Goal: Task Accomplishment & Management: Manage account settings

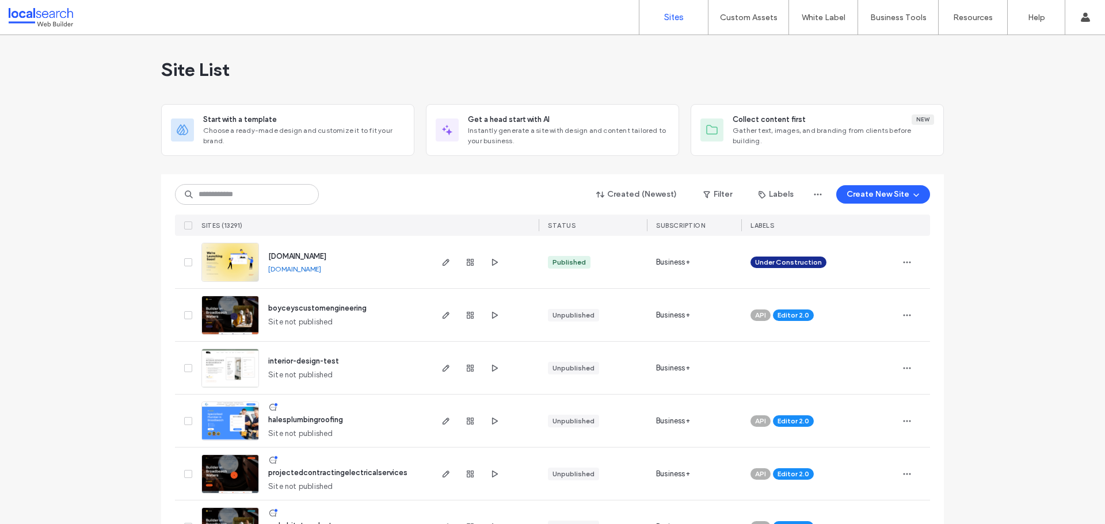
click at [233, 200] on input at bounding box center [247, 194] width 144 height 21
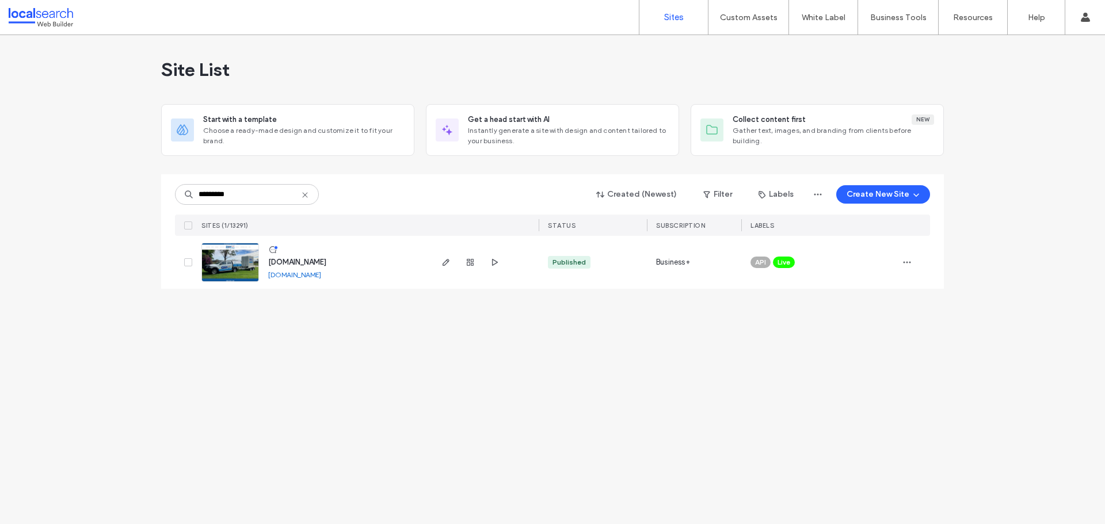
type input "********"
click at [451, 261] on span "button" at bounding box center [446, 263] width 14 height 14
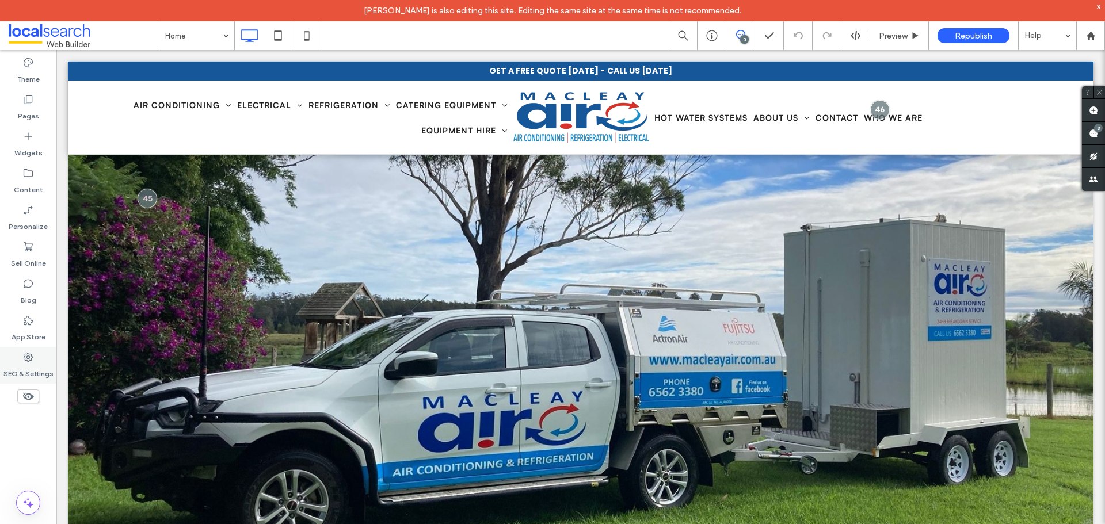
click at [37, 355] on div "SEO & Settings" at bounding box center [28, 365] width 56 height 37
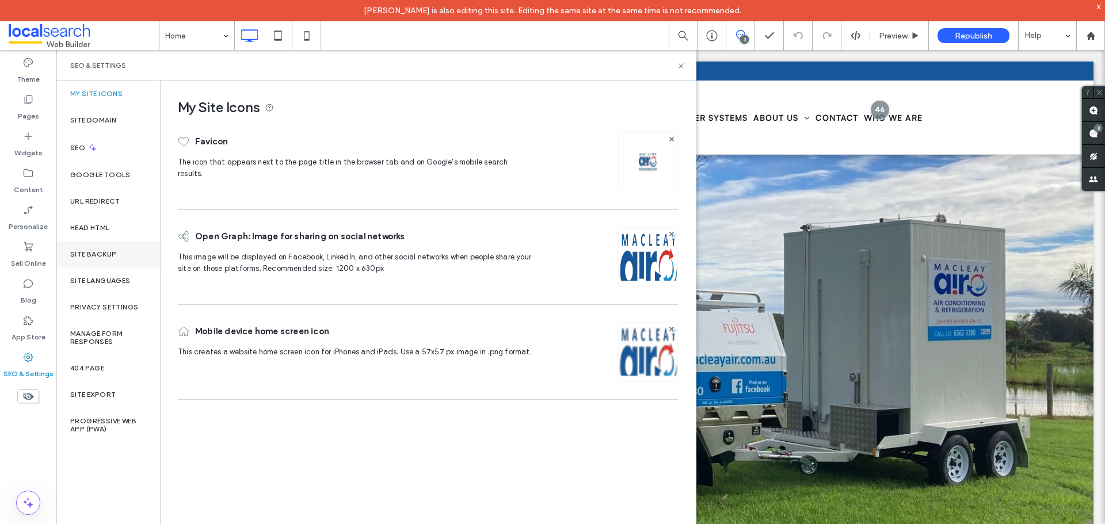
click at [124, 259] on div "Site Backup" at bounding box center [108, 254] width 104 height 26
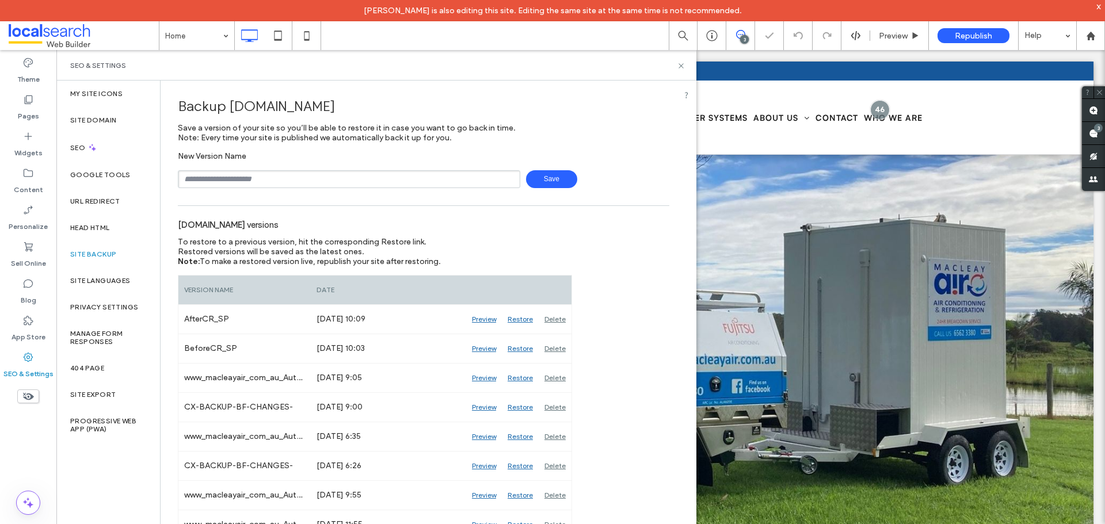
drag, startPoint x: 302, startPoint y: 179, endPoint x: 301, endPoint y: 188, distance: 9.3
click at [302, 179] on input "text" at bounding box center [349, 179] width 342 height 18
type input "**********"
click at [552, 186] on span "Save" at bounding box center [551, 179] width 51 height 18
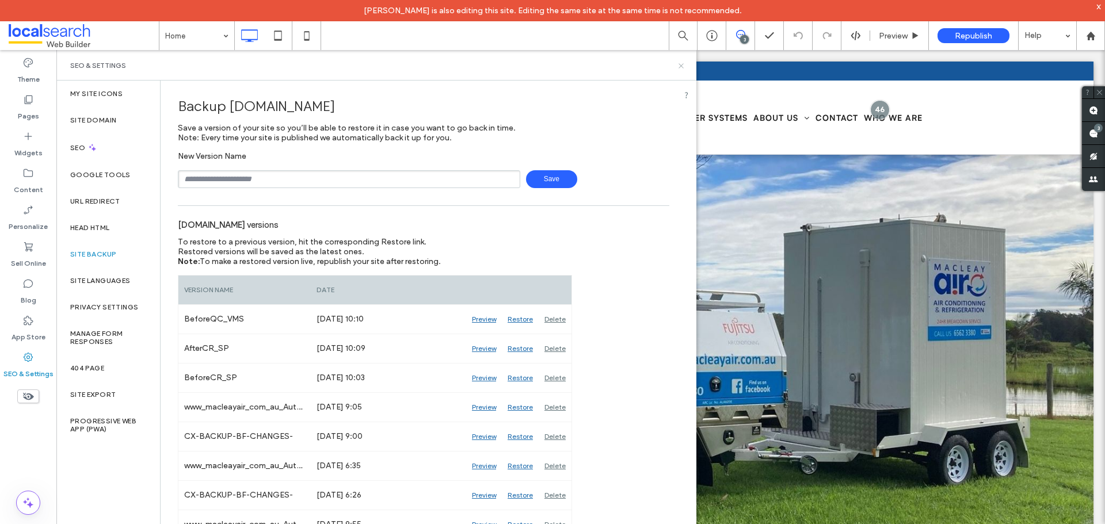
click at [680, 68] on icon at bounding box center [681, 66] width 9 height 9
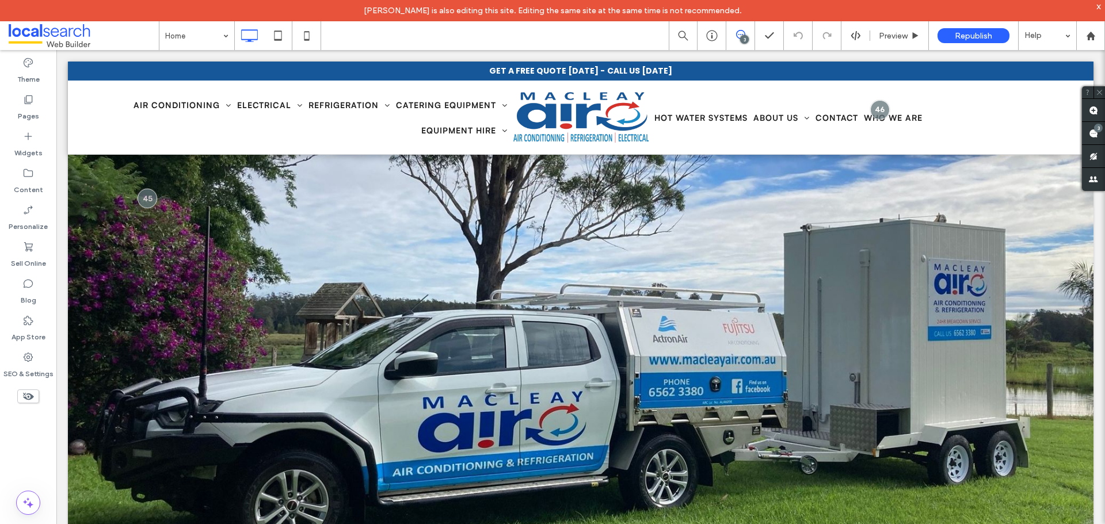
click at [743, 37] on div "3" at bounding box center [744, 39] width 9 height 9
click at [743, 42] on div "3" at bounding box center [744, 39] width 9 height 9
click at [1096, 135] on use at bounding box center [1093, 133] width 9 height 9
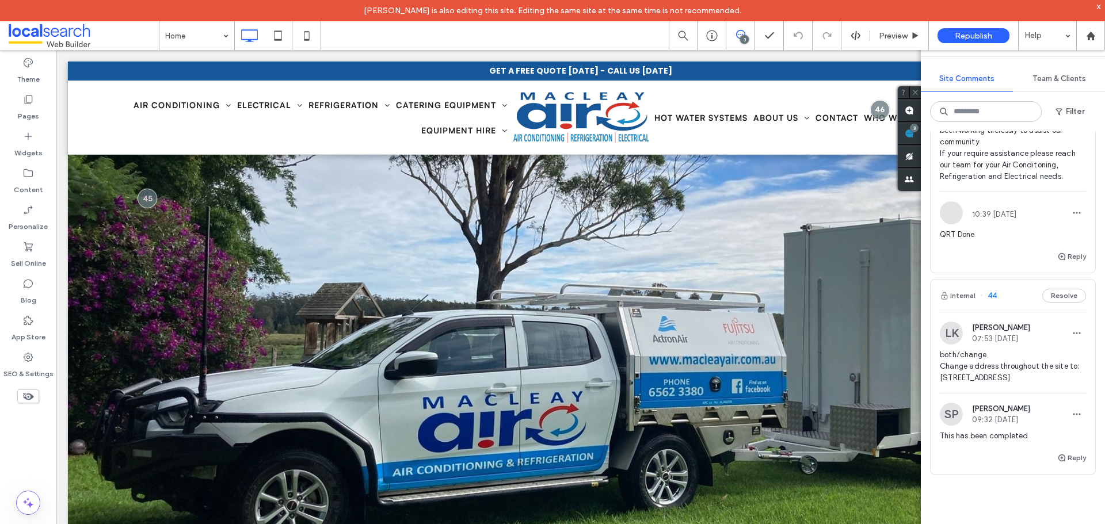
scroll to position [403, 0]
click at [972, 292] on button "Internal" at bounding box center [958, 295] width 36 height 14
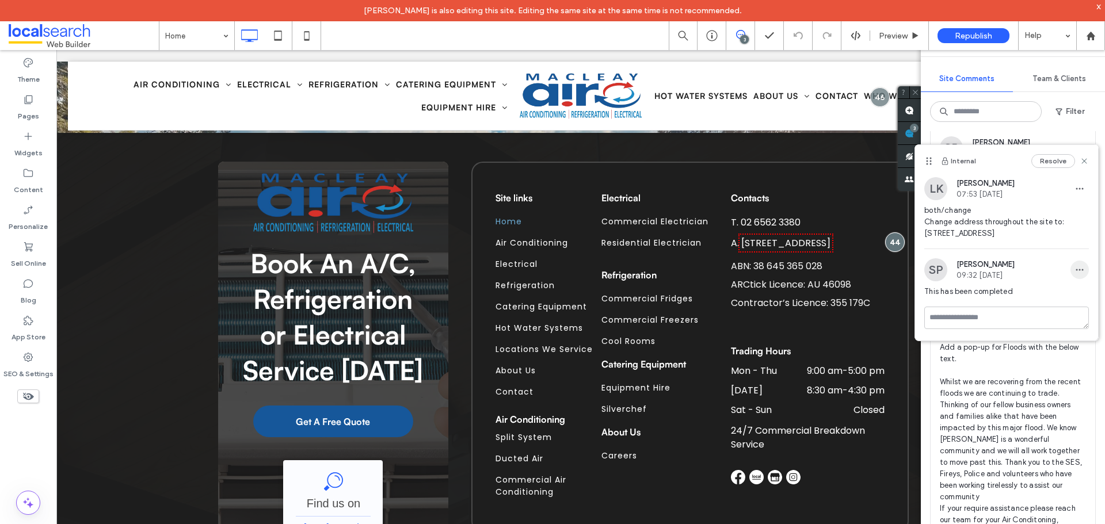
scroll to position [0, 0]
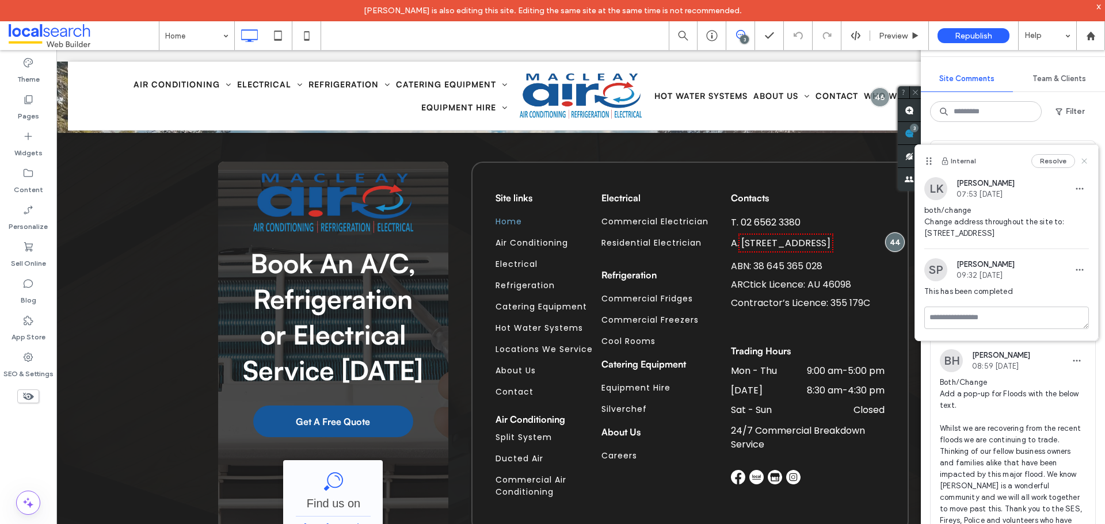
click at [1084, 161] on use at bounding box center [1084, 160] width 5 height 5
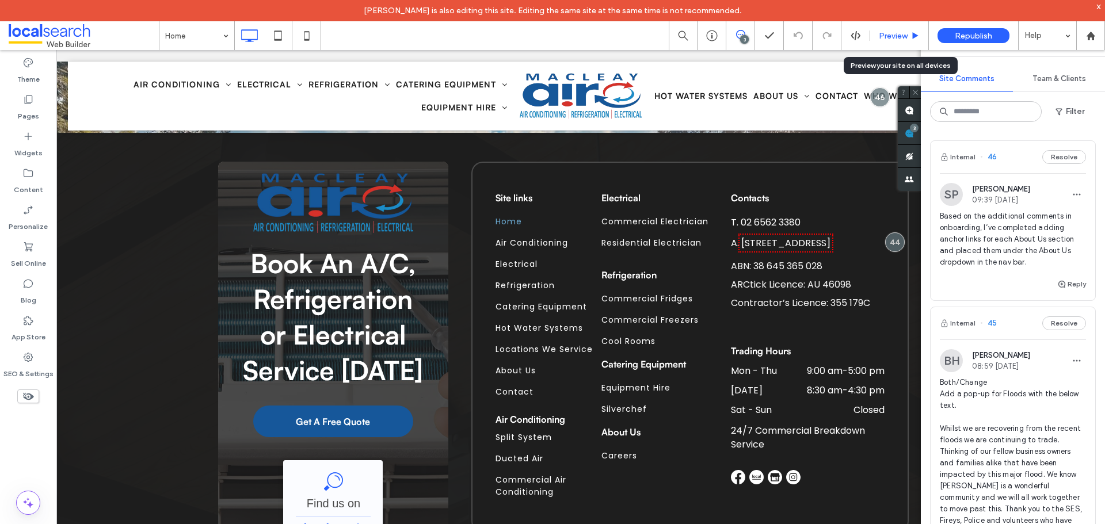
click at [889, 45] on div "Preview" at bounding box center [899, 35] width 59 height 29
click at [901, 36] on span "Preview" at bounding box center [893, 36] width 29 height 10
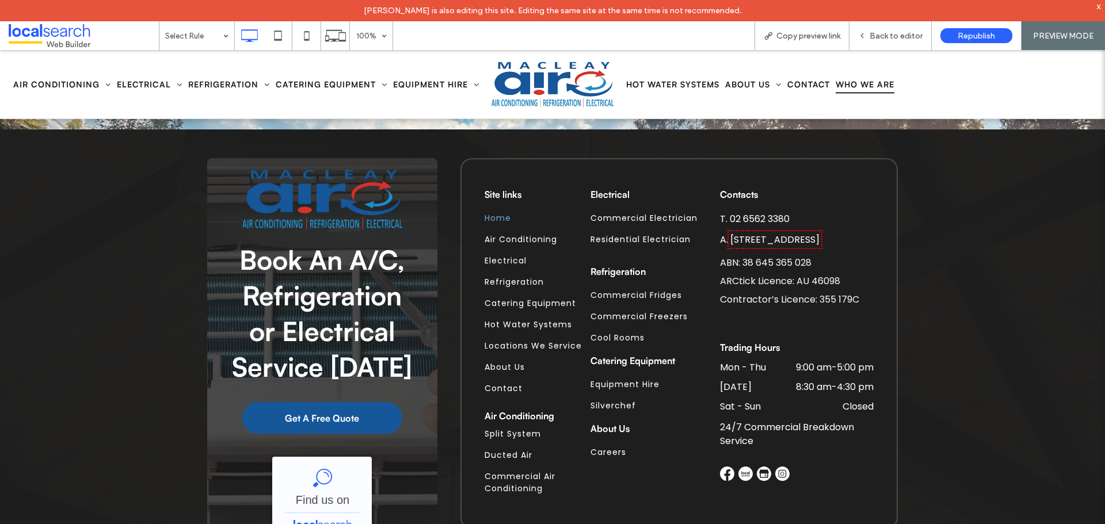
scroll to position [4048, 0]
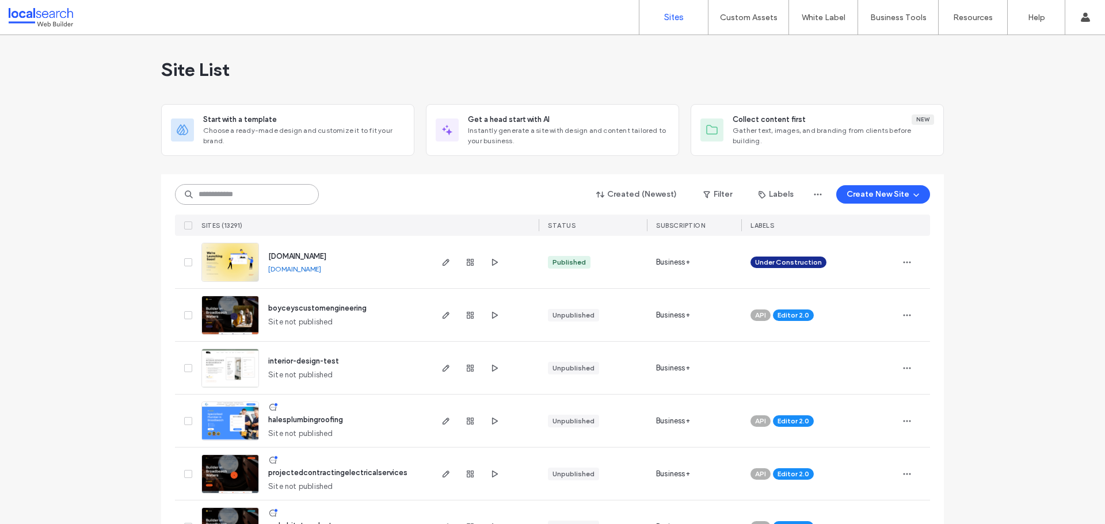
click at [232, 191] on input at bounding box center [247, 194] width 144 height 21
paste input "********"
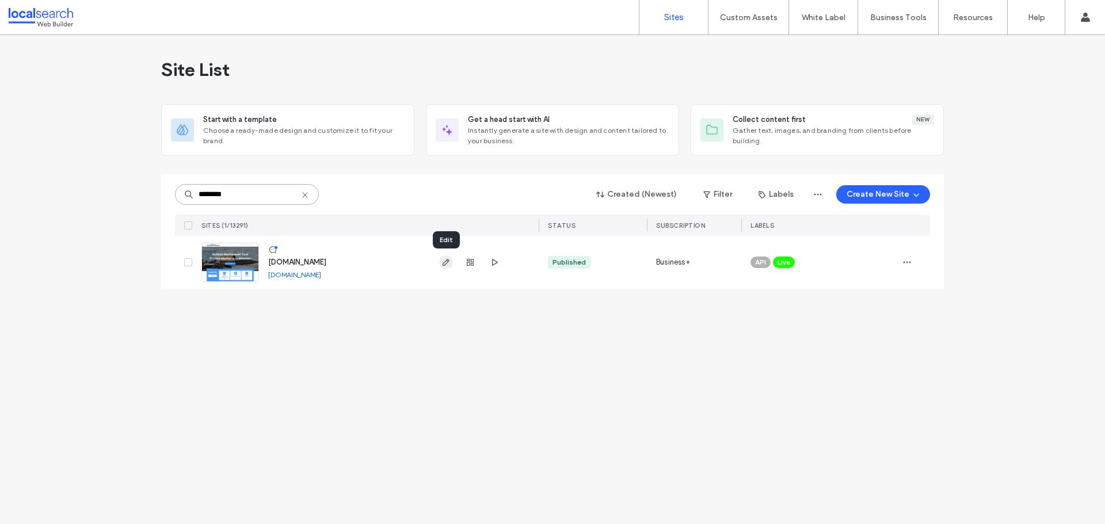
type input "********"
click at [444, 262] on icon "button" at bounding box center [445, 262] width 9 height 9
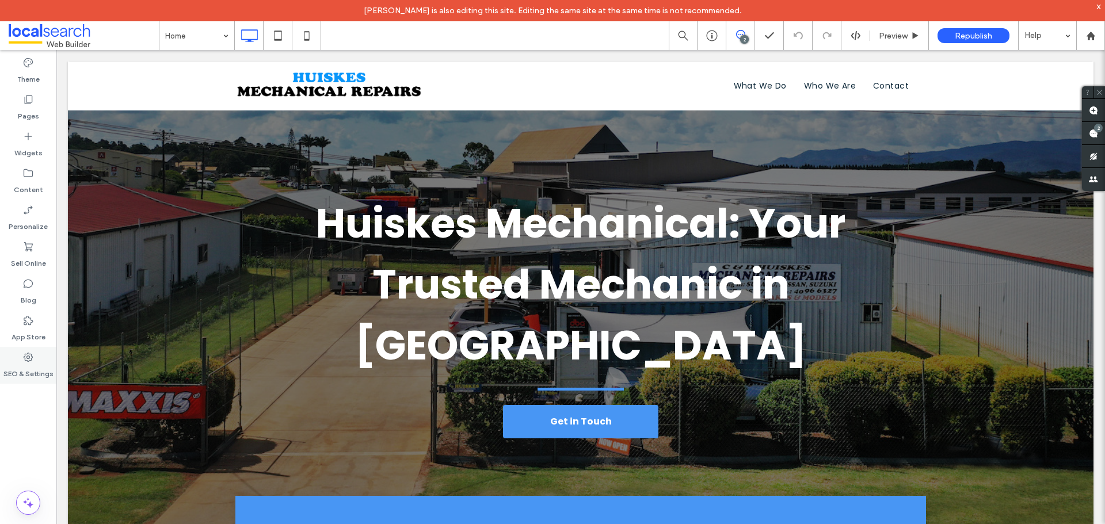
drag, startPoint x: 33, startPoint y: 363, endPoint x: 51, endPoint y: 369, distance: 19.1
click at [33, 363] on icon at bounding box center [28, 358] width 12 height 12
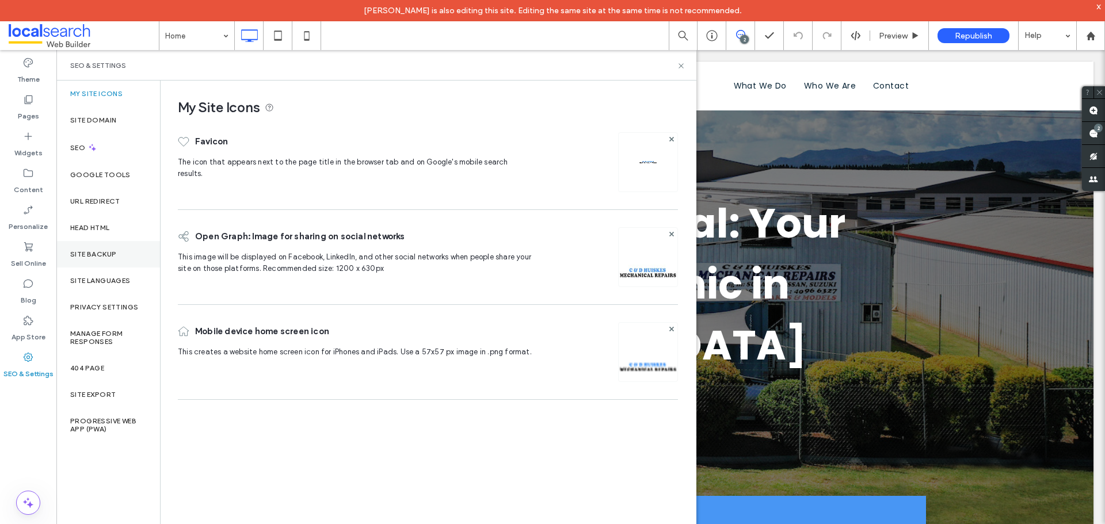
click at [100, 258] on label "Site Backup" at bounding box center [93, 254] width 46 height 8
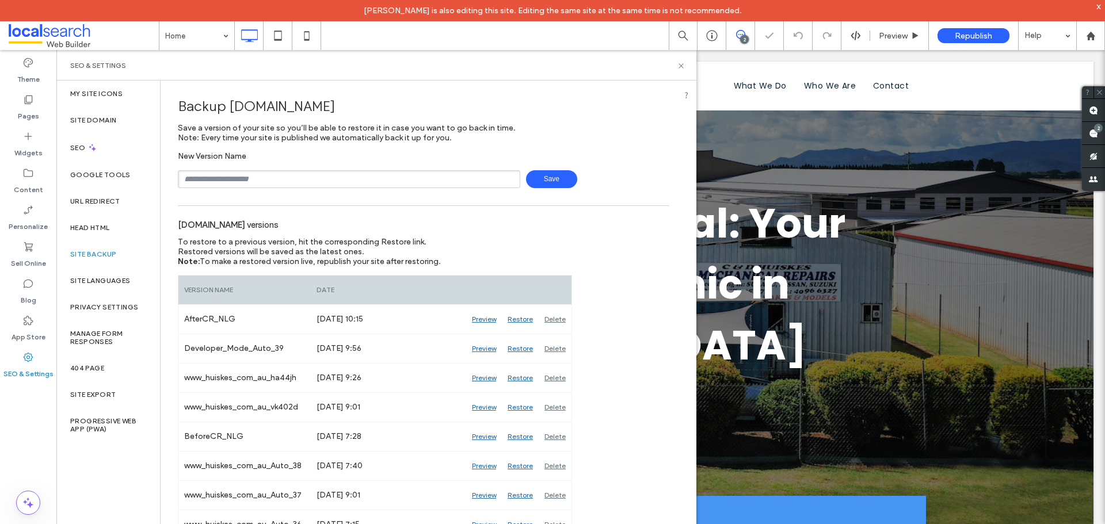
drag, startPoint x: 215, startPoint y: 180, endPoint x: 224, endPoint y: 196, distance: 18.9
click at [215, 180] on input "text" at bounding box center [349, 179] width 342 height 18
type input "**********"
click at [543, 180] on span "Save" at bounding box center [551, 179] width 51 height 18
drag, startPoint x: 681, startPoint y: 66, endPoint x: 654, endPoint y: 2, distance: 68.8
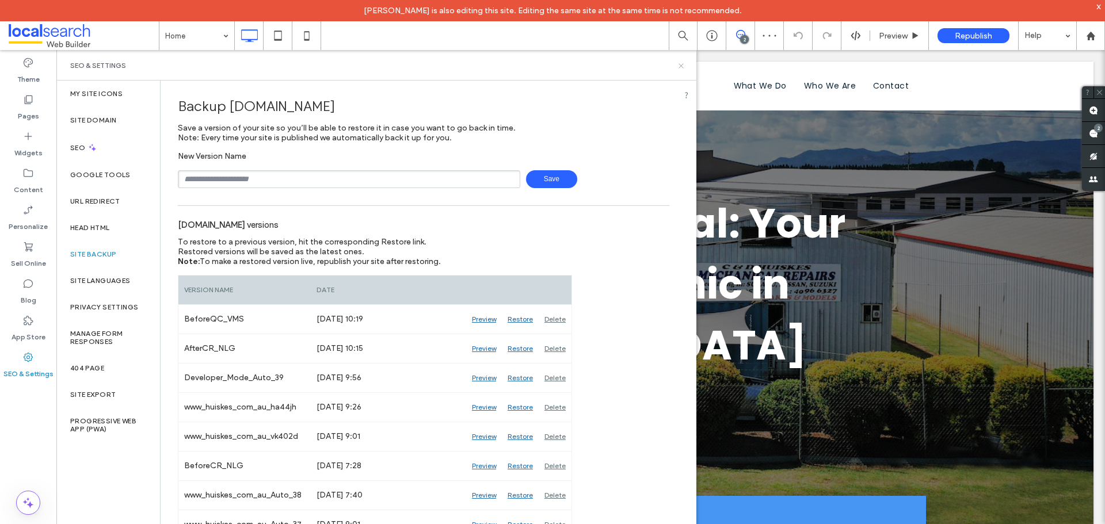
click at [681, 66] on use at bounding box center [680, 65] width 5 height 5
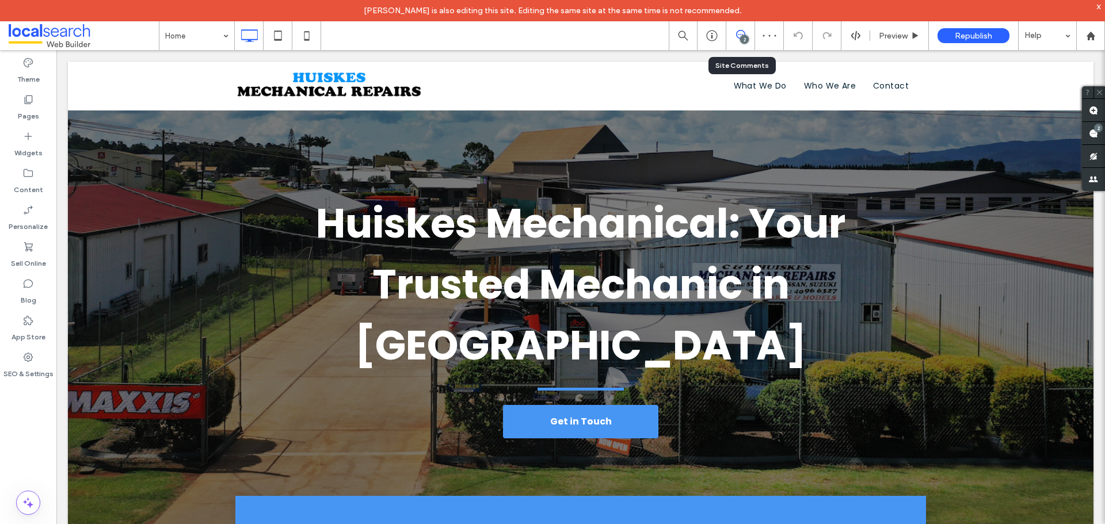
click at [739, 39] on use at bounding box center [740, 34] width 9 height 9
click at [743, 37] on div "2" at bounding box center [744, 39] width 9 height 9
click at [1097, 139] on span at bounding box center [1093, 133] width 23 height 22
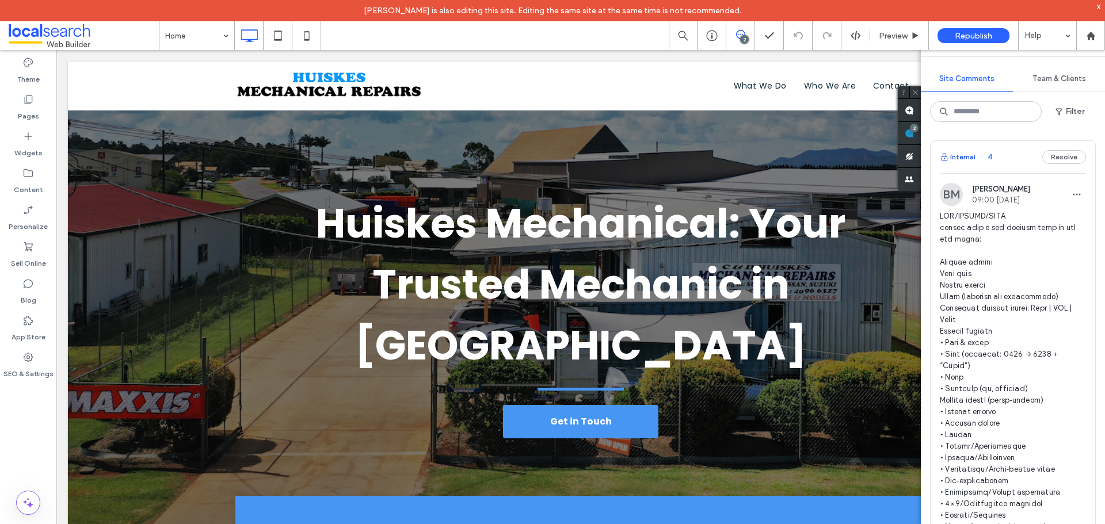
click at [960, 151] on button "Internal" at bounding box center [958, 157] width 36 height 14
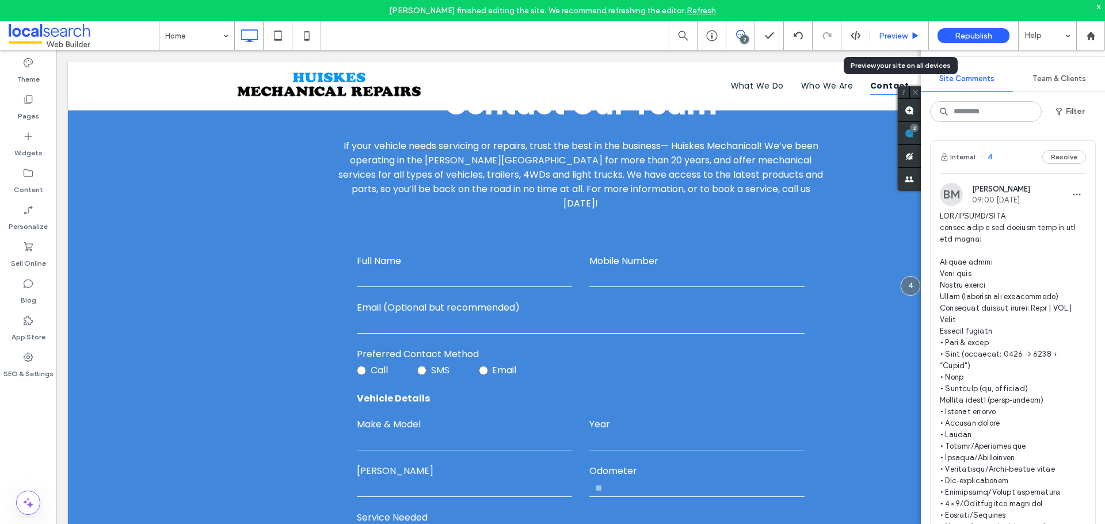
click at [885, 37] on span "Preview" at bounding box center [893, 36] width 29 height 10
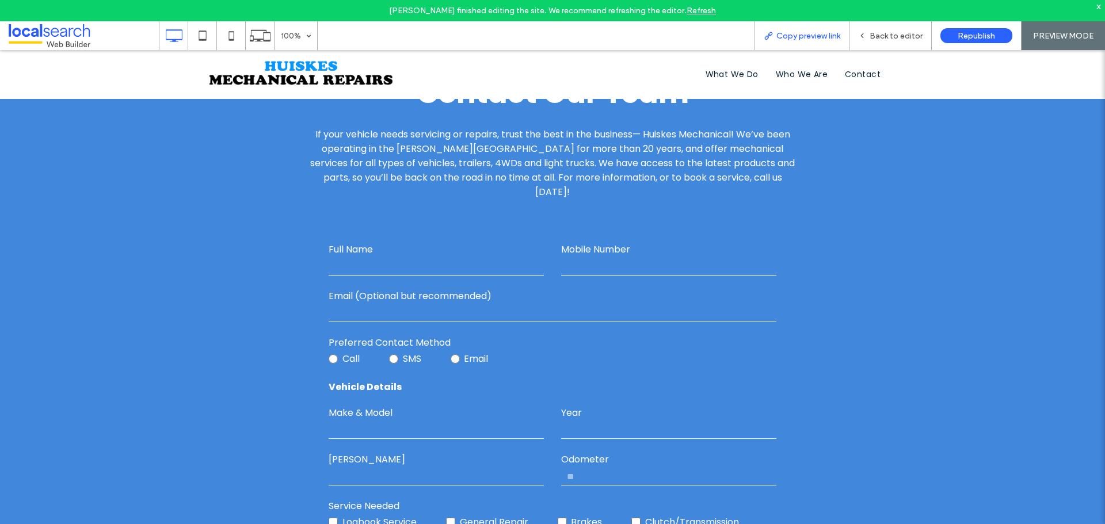
click at [820, 35] on span "Copy preview link" at bounding box center [808, 36] width 64 height 10
click at [886, 43] on div "Back to editor" at bounding box center [890, 35] width 82 height 29
click at [879, 31] on span "Back to editor" at bounding box center [896, 36] width 53 height 10
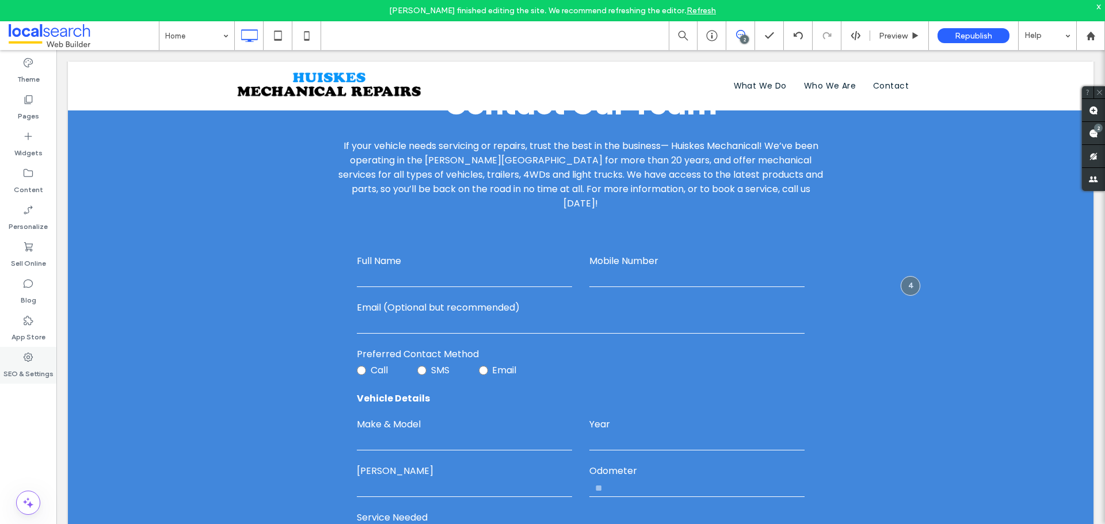
click at [32, 354] on icon at bounding box center [28, 358] width 12 height 12
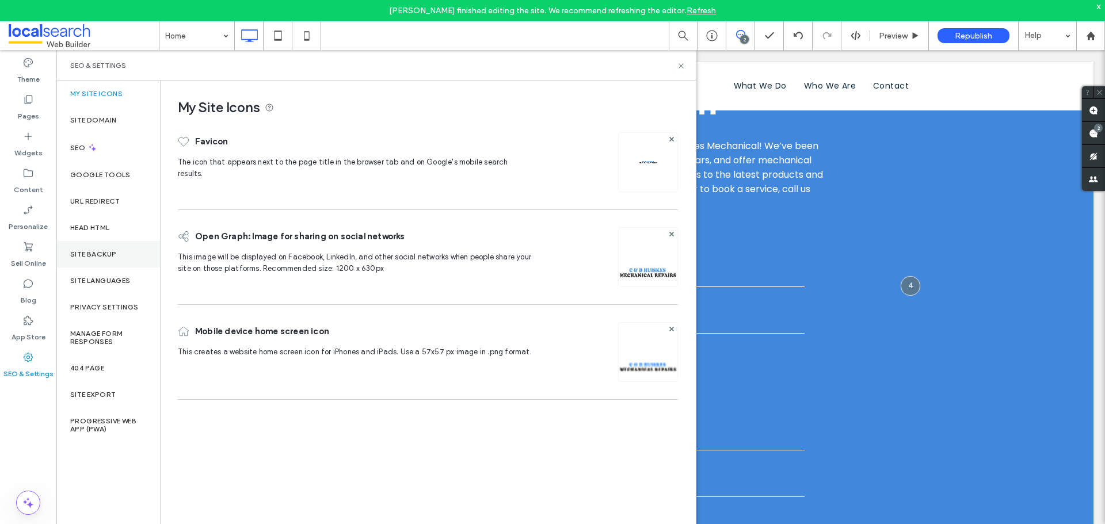
click at [96, 263] on div "Site Backup" at bounding box center [108, 254] width 104 height 26
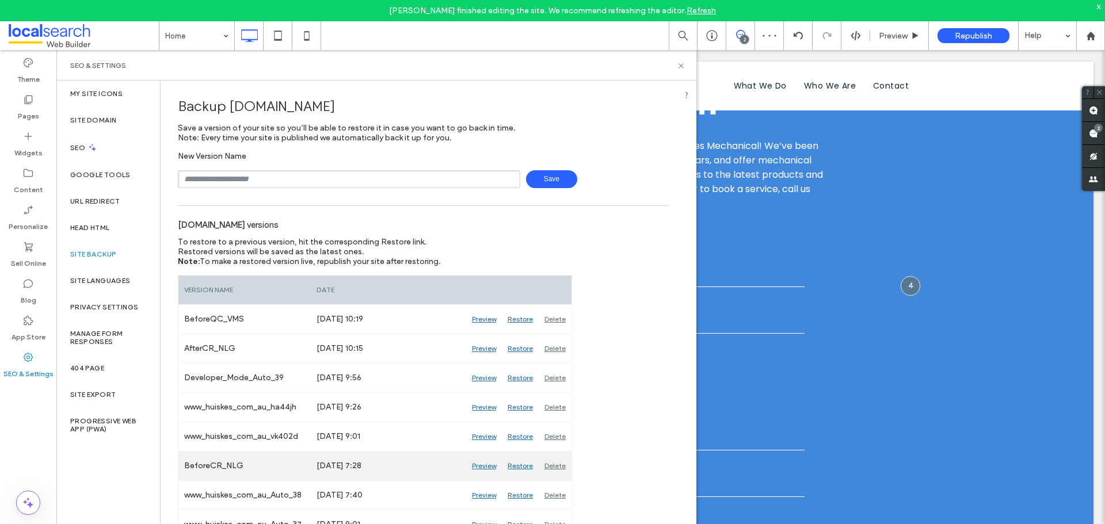
click at [481, 466] on div "Preview" at bounding box center [484, 466] width 36 height 29
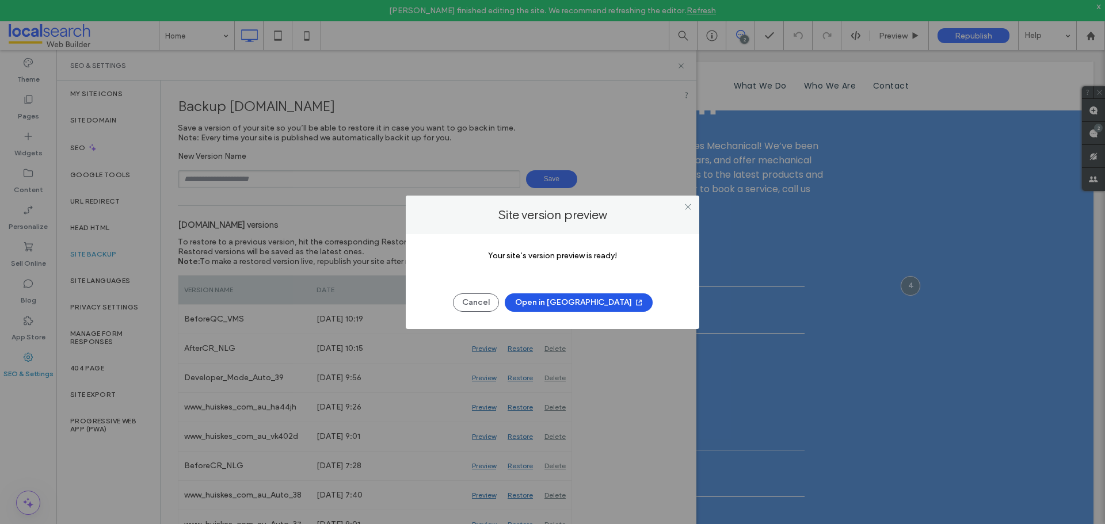
click at [578, 300] on button "Open in New Tab" at bounding box center [579, 302] width 148 height 18
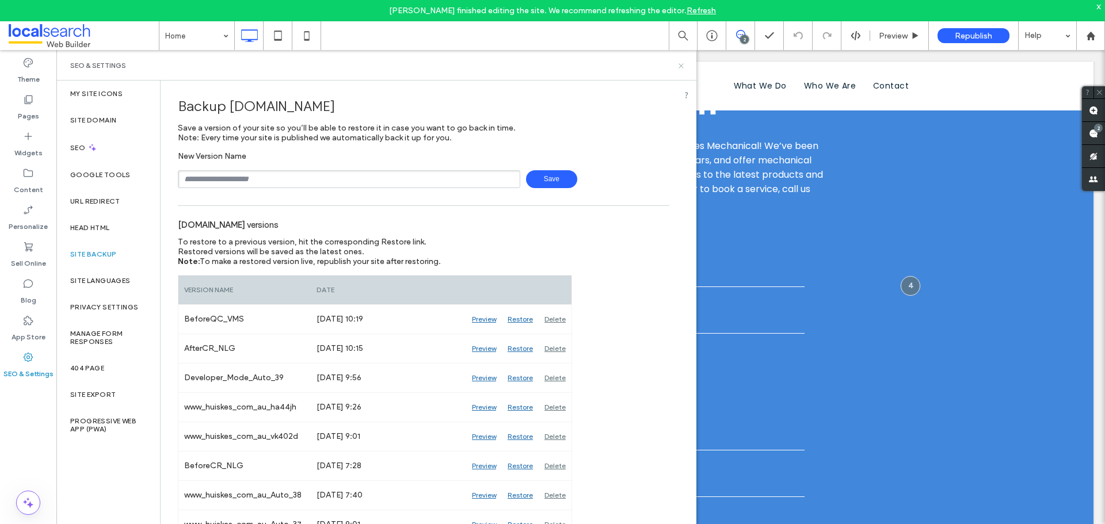
click at [682, 66] on icon at bounding box center [681, 66] width 9 height 9
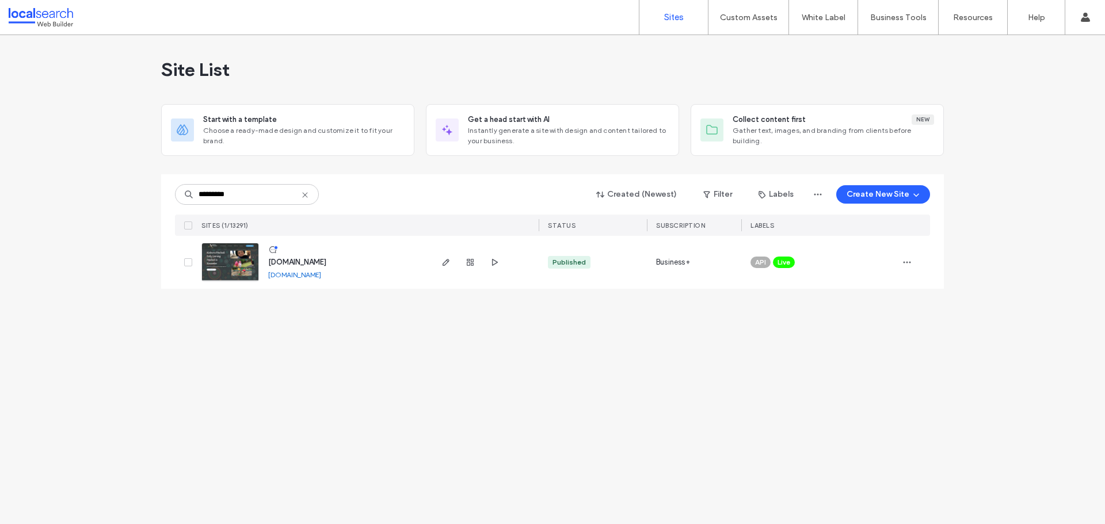
drag, startPoint x: 387, startPoint y: 179, endPoint x: 269, endPoint y: 211, distance: 122.8
click at [271, 219] on div "SITES (1/13291)" at bounding box center [313, 225] width 233 height 21
click at [446, 266] on icon "button" at bounding box center [445, 262] width 9 height 9
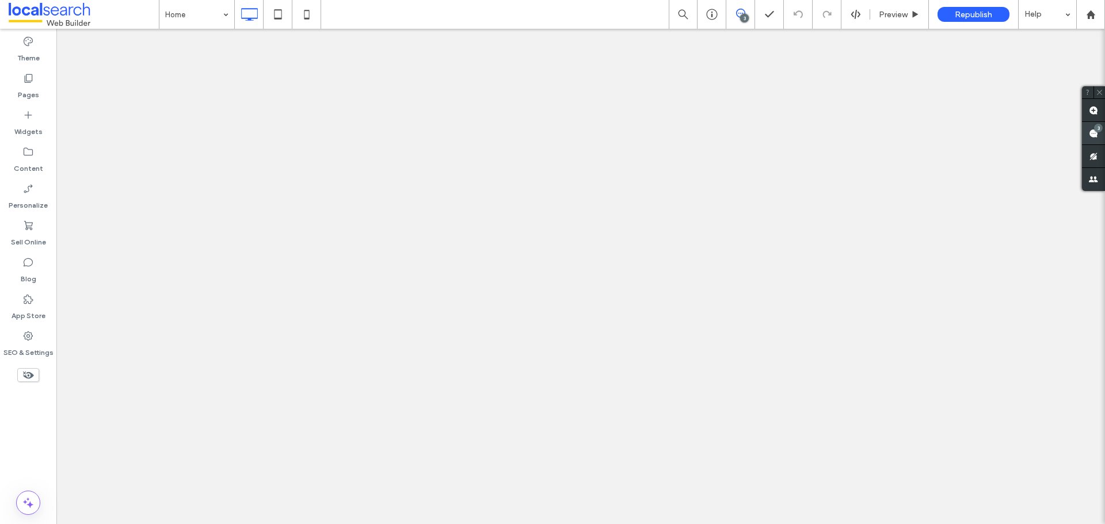
click at [1094, 128] on div "3" at bounding box center [1098, 128] width 9 height 9
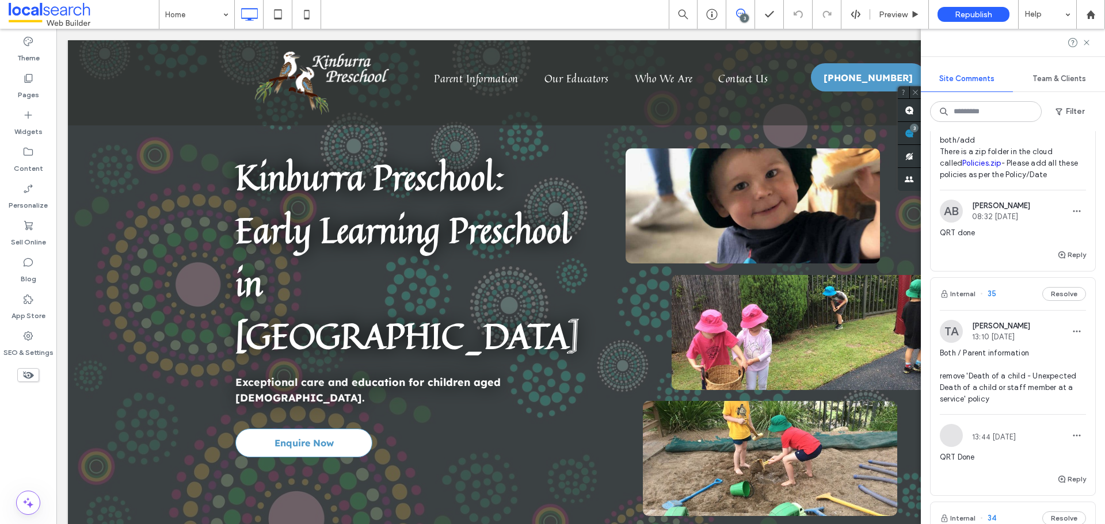
scroll to position [173, 0]
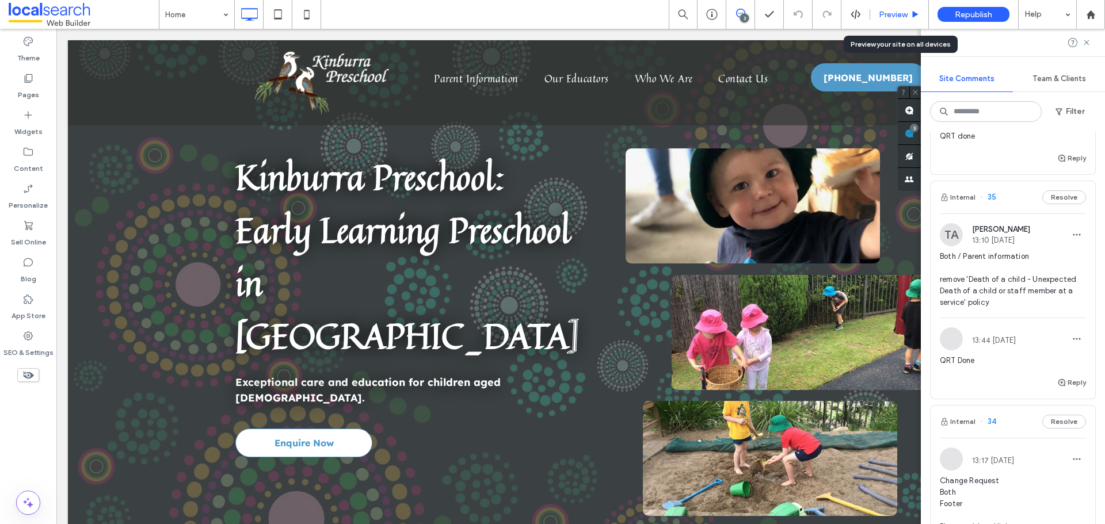
click at [893, 16] on span "Preview" at bounding box center [893, 15] width 29 height 10
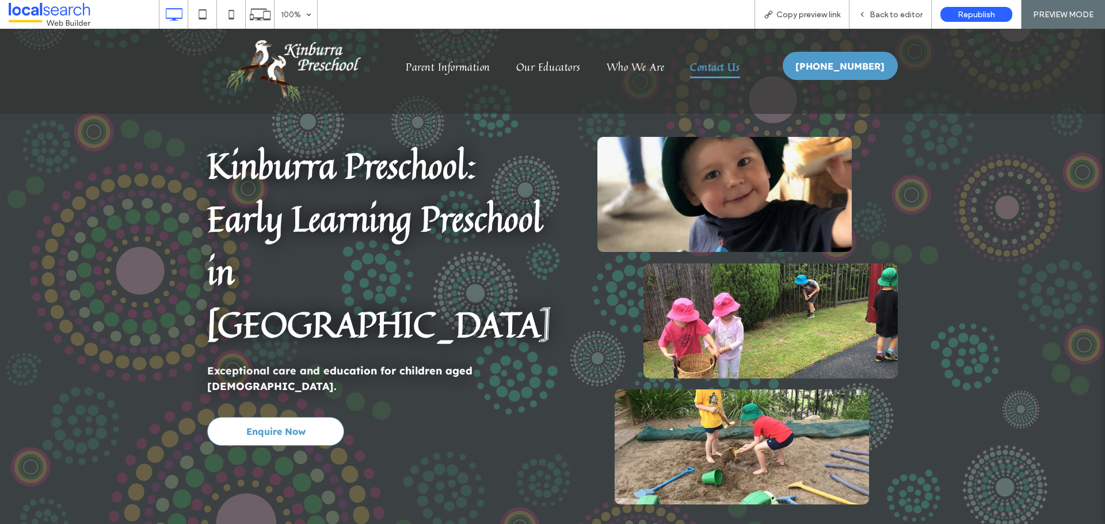
drag, startPoint x: 723, startPoint y: 68, endPoint x: 658, endPoint y: 246, distance: 189.5
click at [723, 68] on span "Contact Us" at bounding box center [714, 67] width 49 height 22
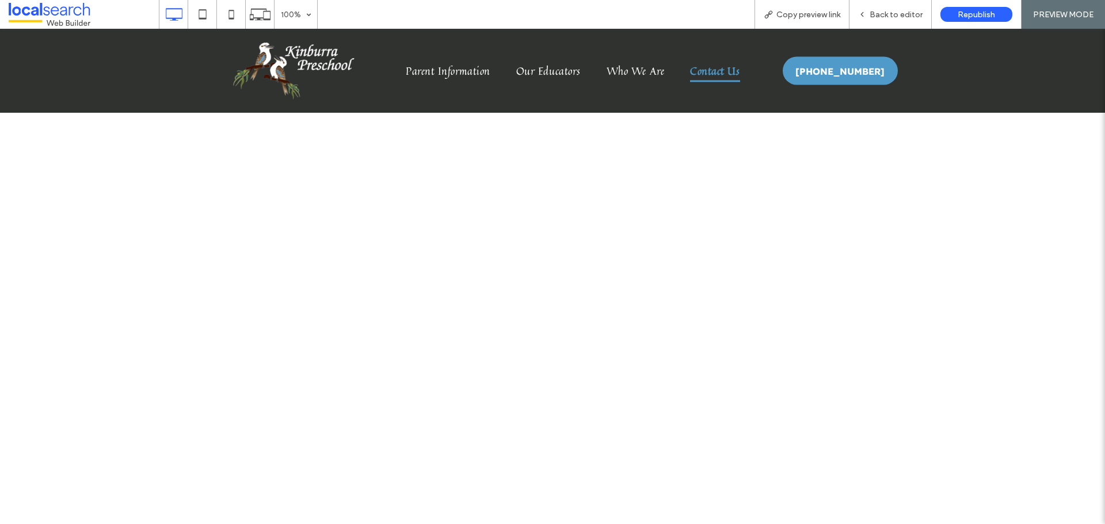
scroll to position [2359, 0]
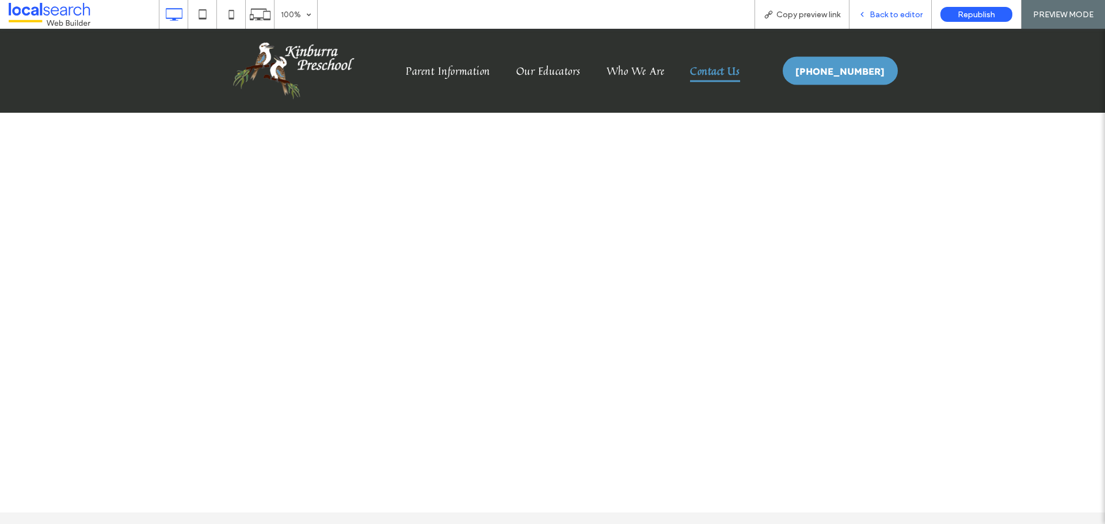
click at [876, 21] on div "Back to editor" at bounding box center [890, 14] width 82 height 29
click at [891, 14] on span "Back to editor" at bounding box center [896, 15] width 53 height 10
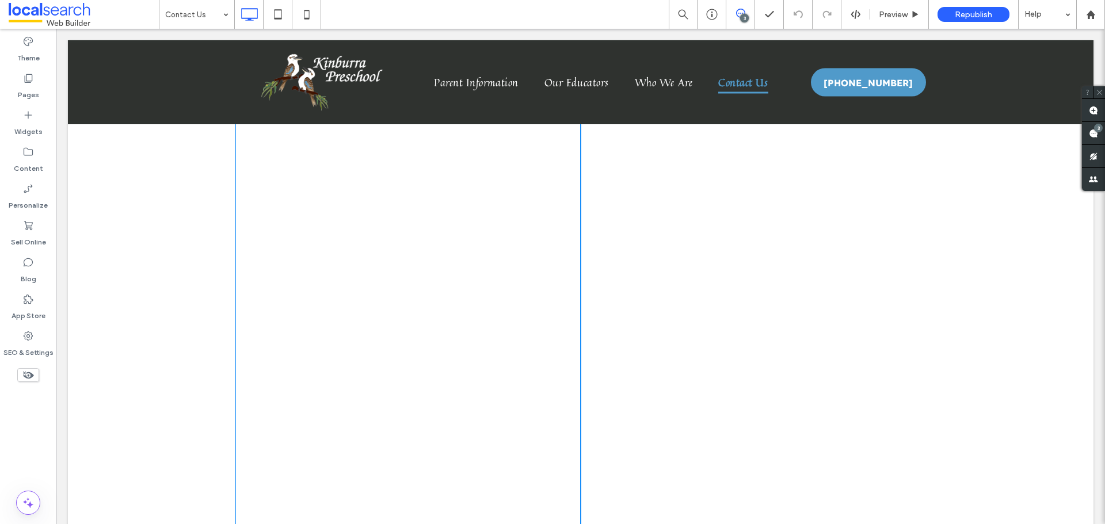
scroll to position [1669, 0]
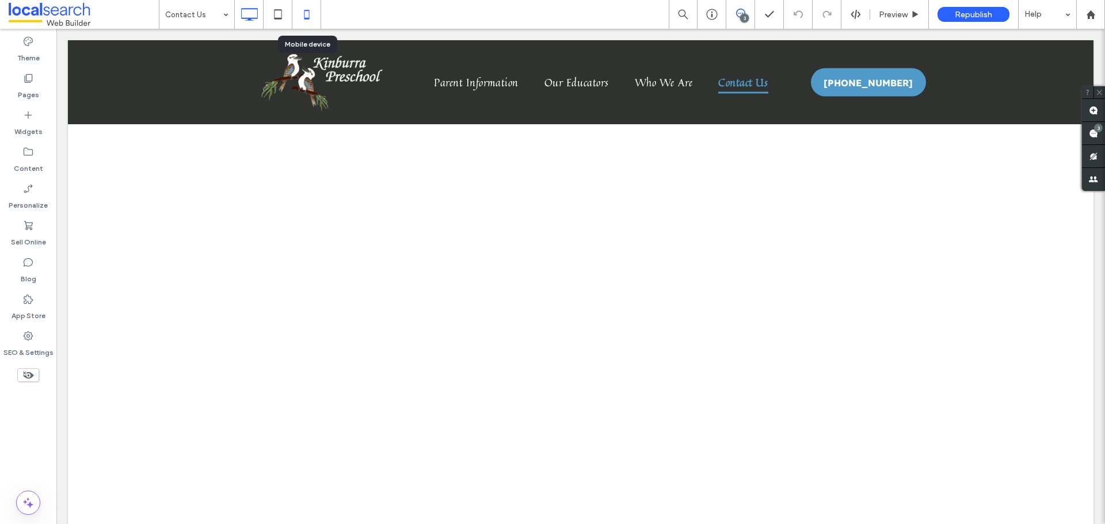
click at [314, 12] on icon at bounding box center [306, 14] width 23 height 23
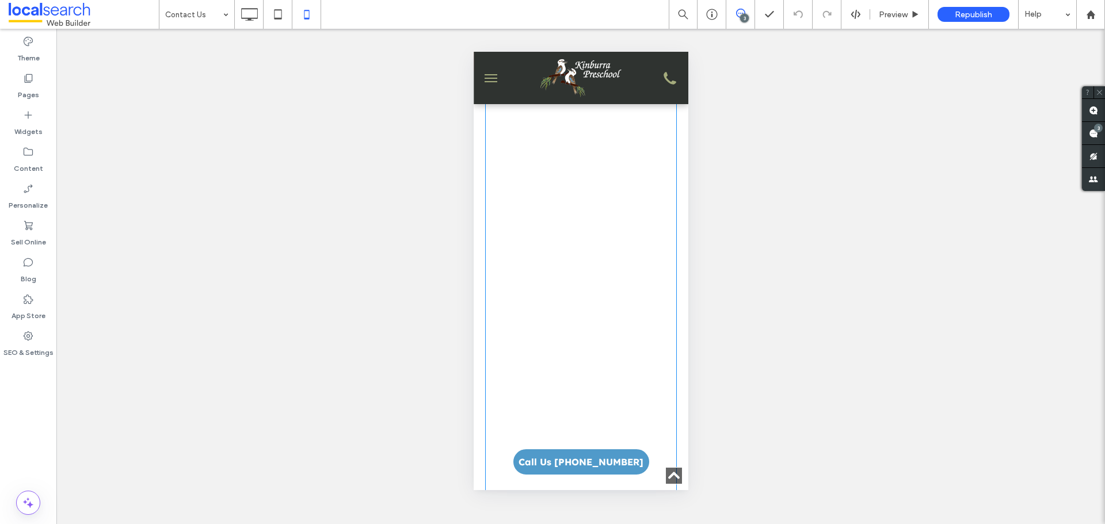
scroll to position [3050, 0]
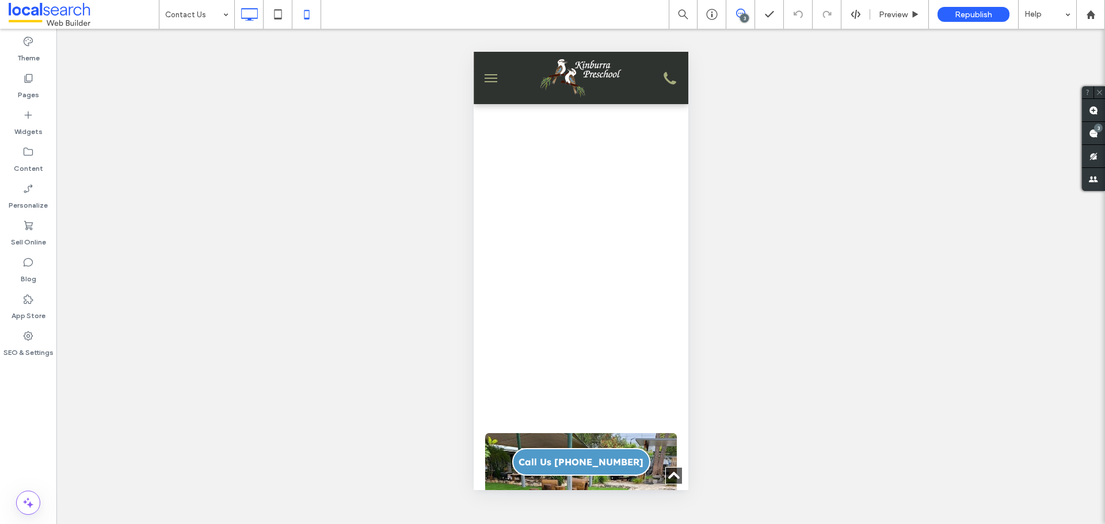
click at [247, 22] on icon at bounding box center [249, 14] width 23 height 23
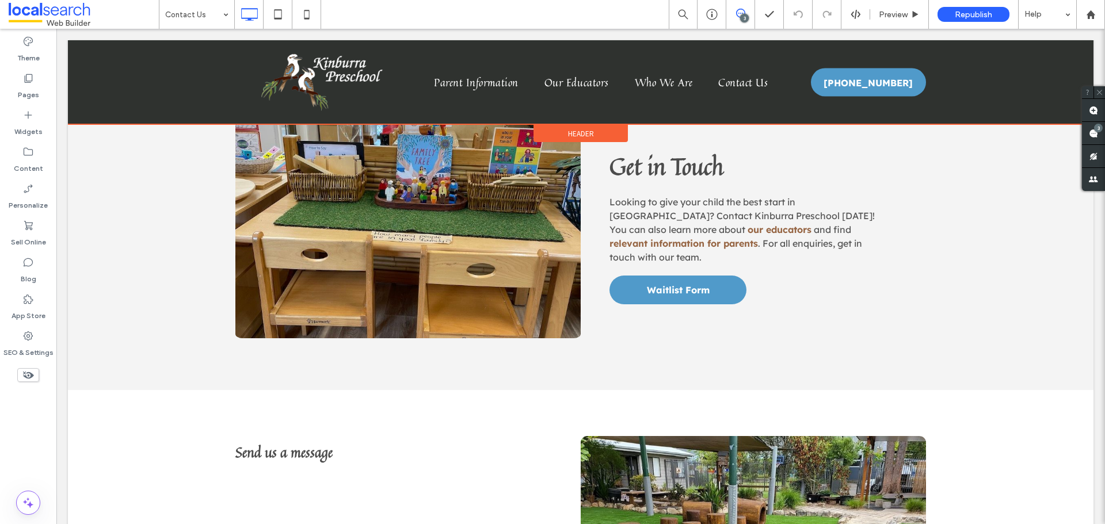
scroll to position [345, 0]
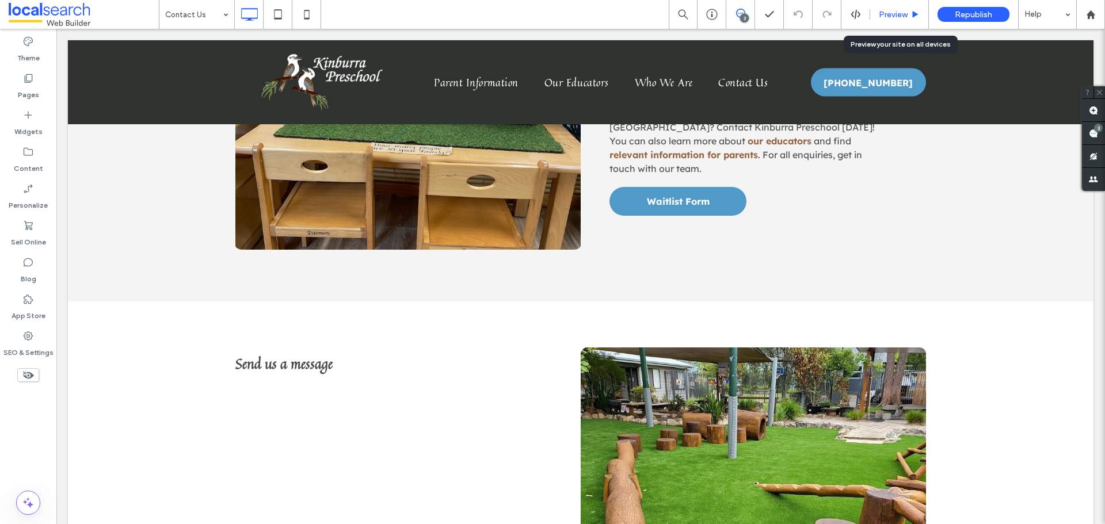
click at [905, 16] on span "Preview" at bounding box center [893, 15] width 29 height 10
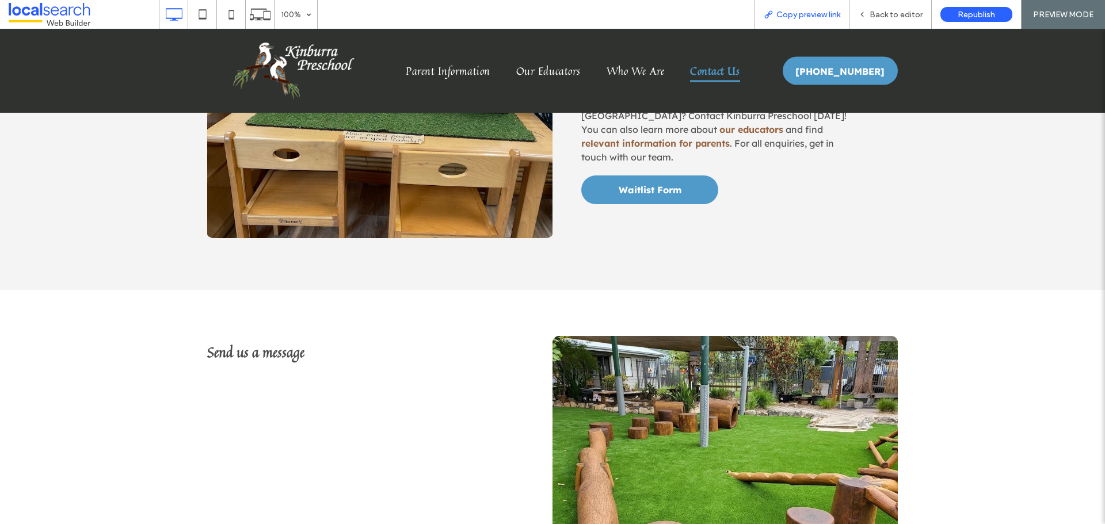
click at [827, 20] on div "Copy preview link" at bounding box center [801, 14] width 95 height 29
click at [804, 2] on div "Copy preview link" at bounding box center [801, 14] width 95 height 29
click at [802, 10] on span "Copy preview link" at bounding box center [808, 15] width 64 height 10
click at [891, 20] on div "Back to editor" at bounding box center [890, 14] width 82 height 29
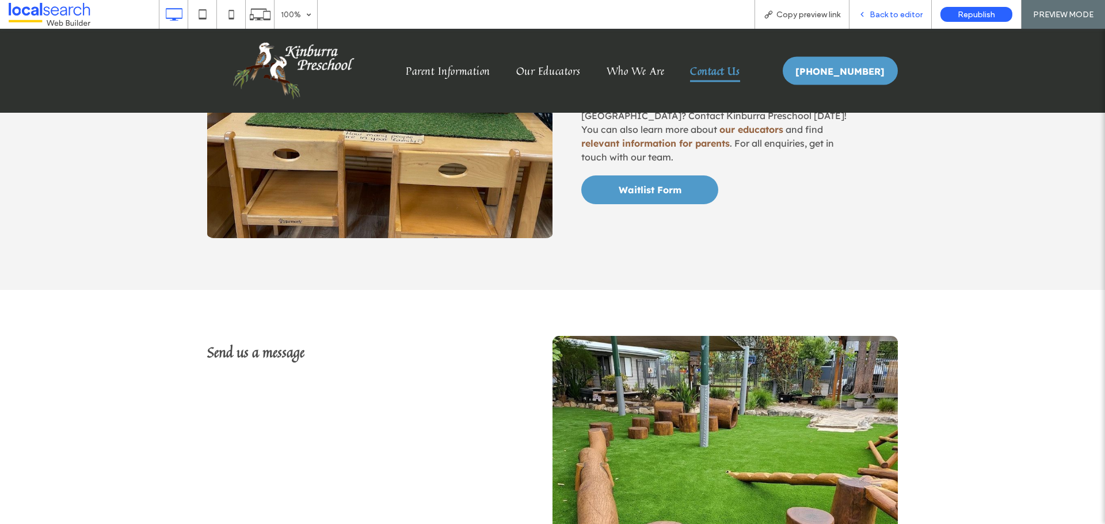
click at [885, 25] on div "Back to editor" at bounding box center [890, 14] width 82 height 29
click at [875, 10] on span "Back to editor" at bounding box center [896, 15] width 53 height 10
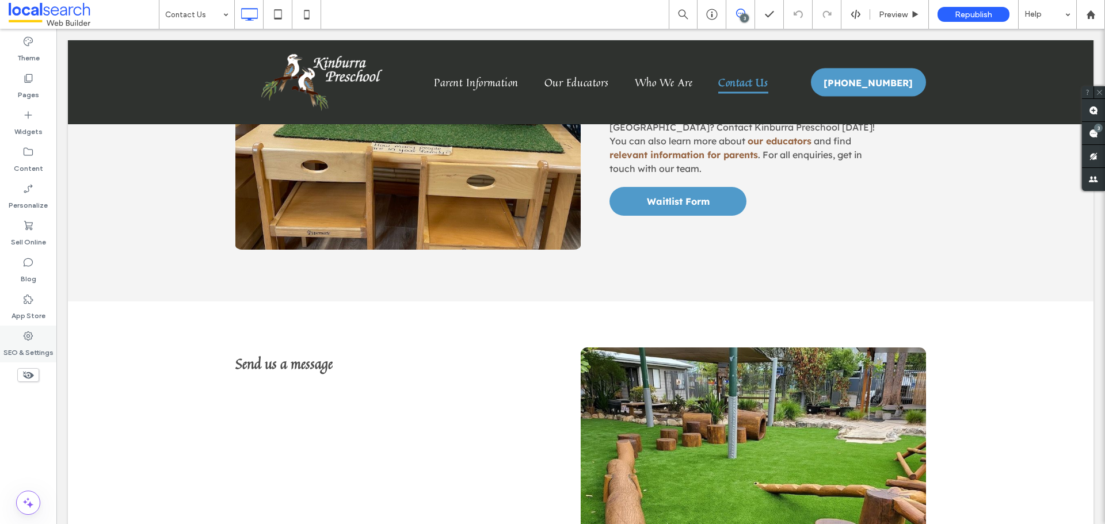
click at [32, 344] on label "SEO & Settings" at bounding box center [28, 350] width 50 height 16
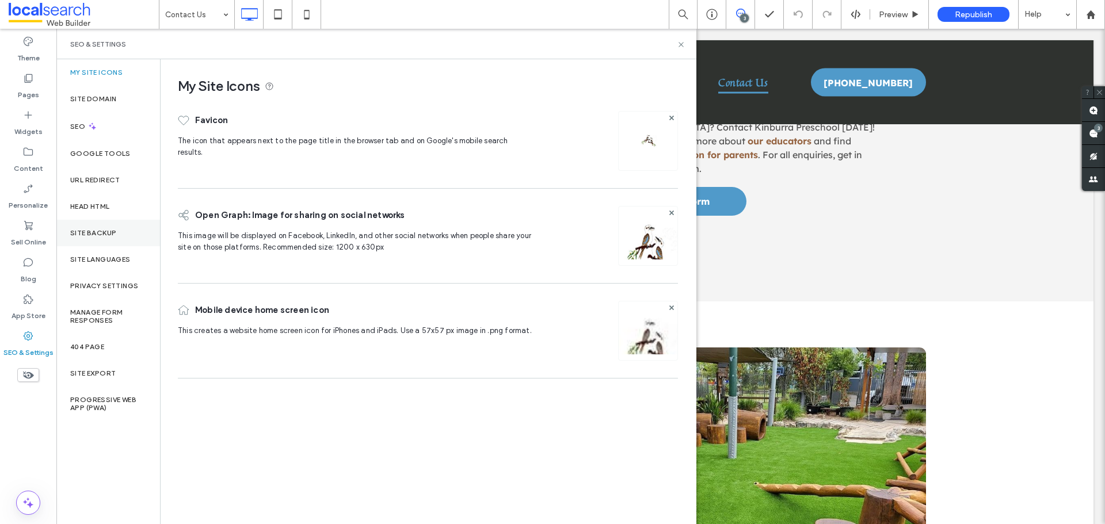
click at [115, 227] on div "Site Backup" at bounding box center [108, 233] width 104 height 26
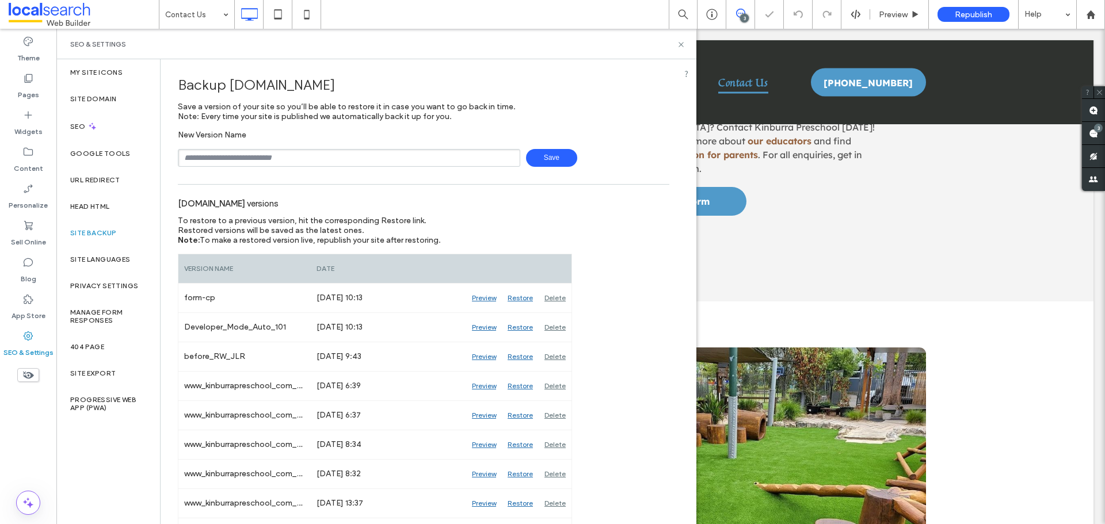
click at [291, 157] on input "text" at bounding box center [349, 158] width 342 height 18
type input "**********"
click at [527, 154] on span "Save" at bounding box center [551, 158] width 51 height 18
click at [682, 47] on icon at bounding box center [681, 44] width 9 height 9
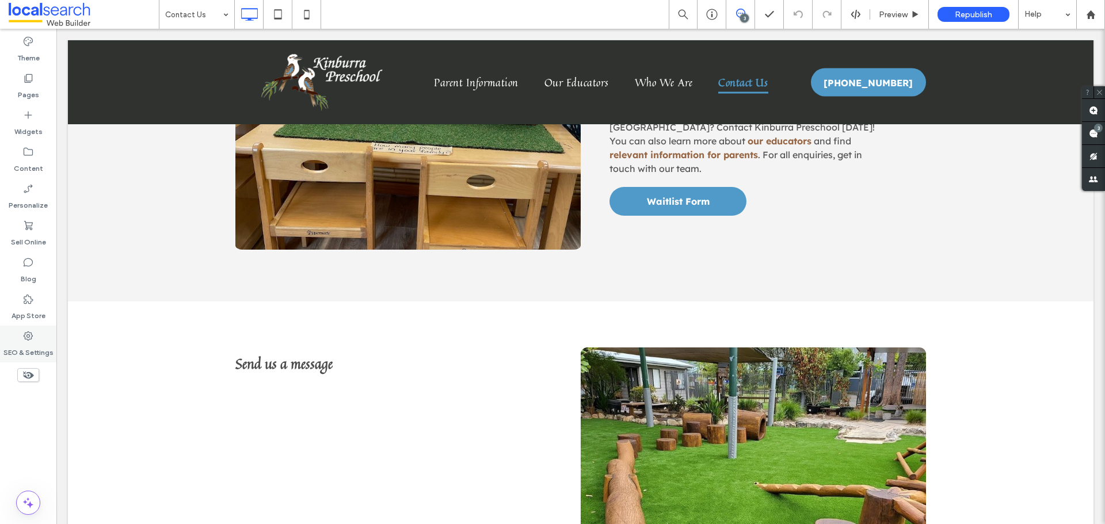
click at [47, 342] on label "SEO & Settings" at bounding box center [28, 350] width 50 height 16
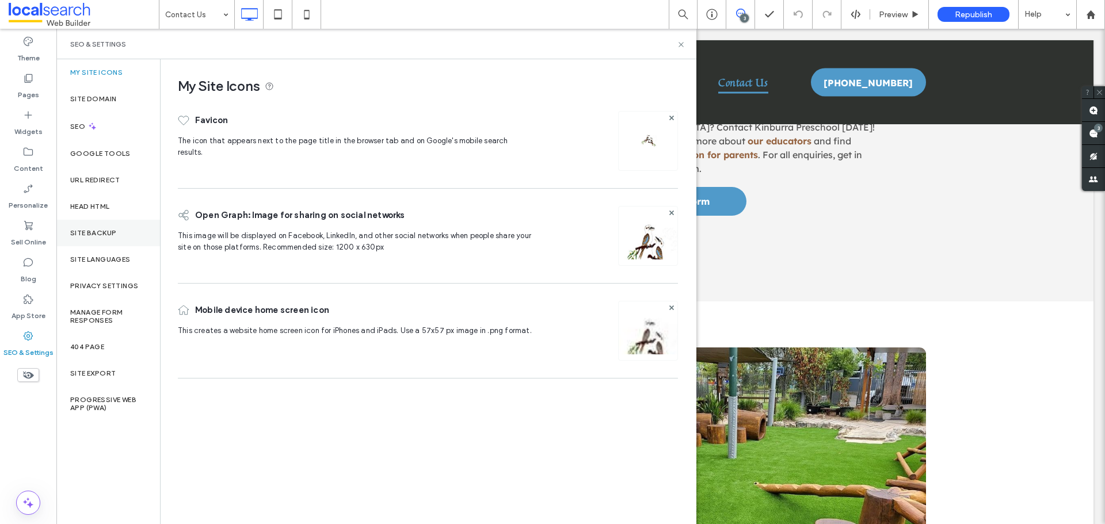
click at [83, 238] on div "Site Backup" at bounding box center [108, 233] width 104 height 26
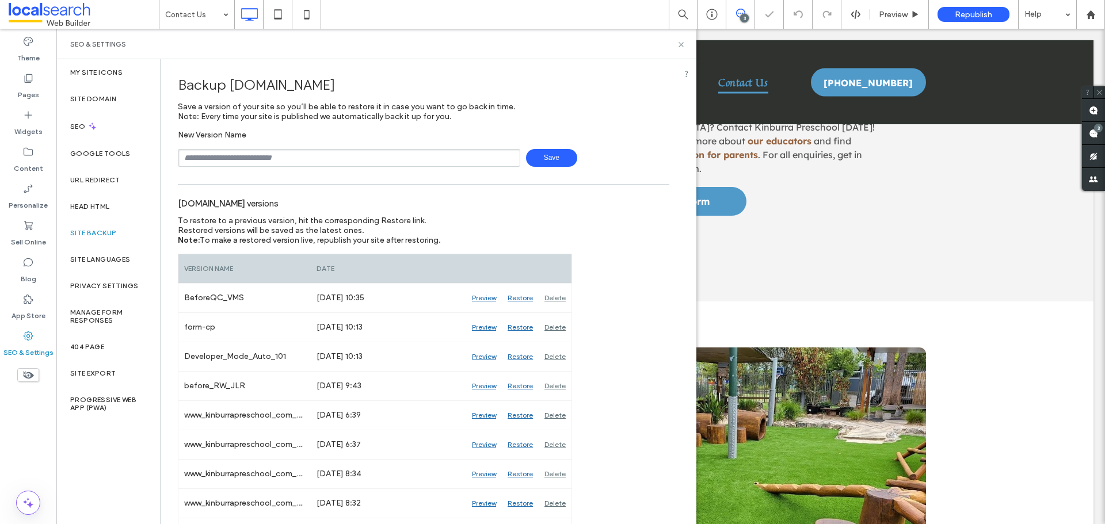
click at [287, 157] on input "text" at bounding box center [349, 158] width 342 height 18
type input "**********"
click at [564, 161] on span "Save" at bounding box center [551, 158] width 51 height 18
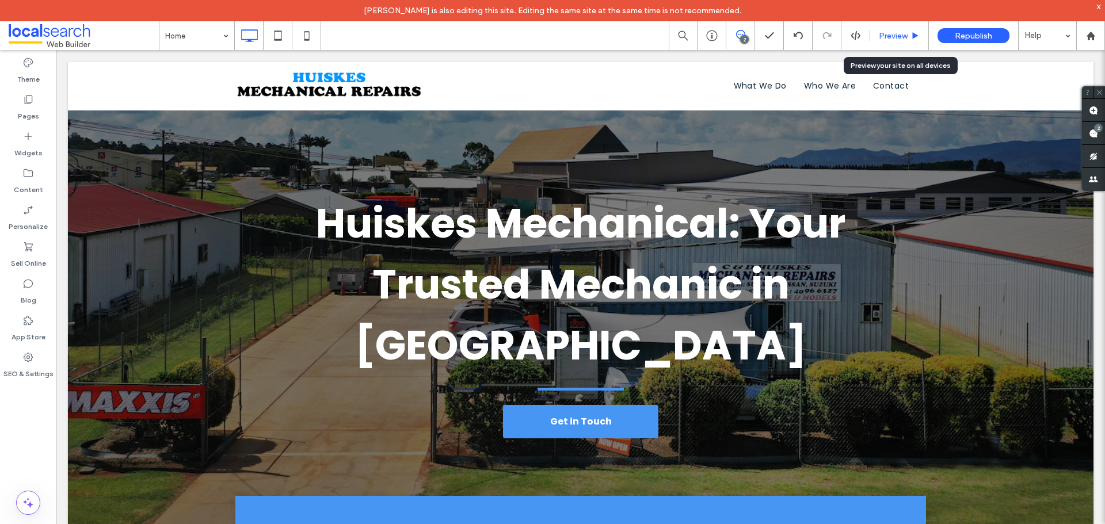
click at [889, 40] on span "Preview" at bounding box center [893, 36] width 29 height 10
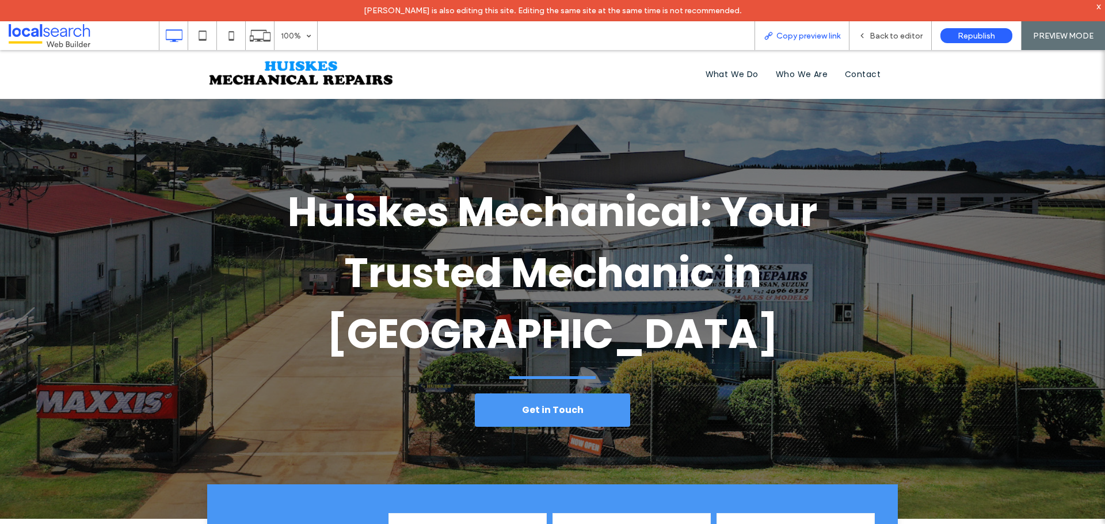
click at [834, 41] on div "Copy preview link" at bounding box center [801, 35] width 95 height 29
click at [822, 33] on span "Copy preview link" at bounding box center [808, 36] width 64 height 10
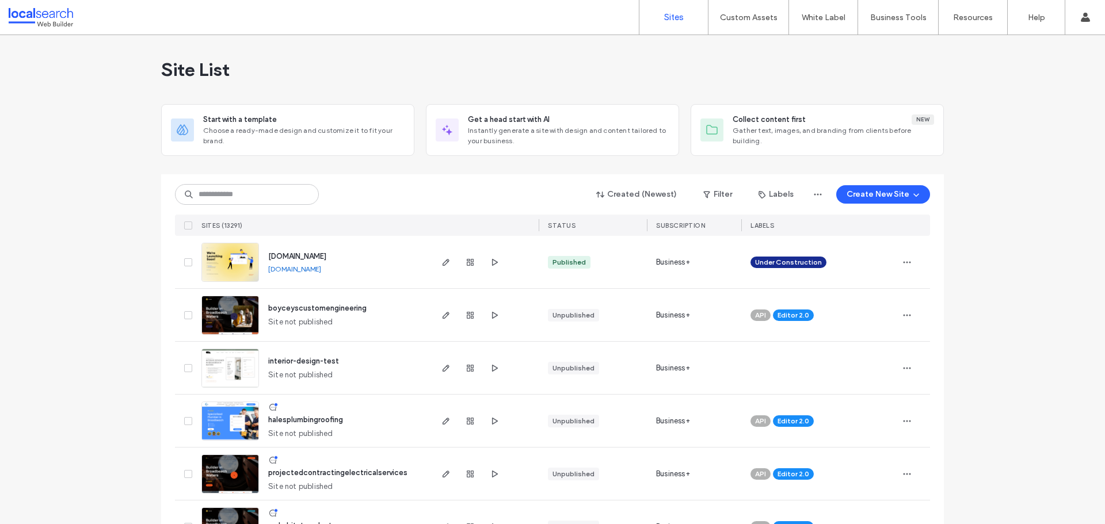
drag, startPoint x: 262, startPoint y: 205, endPoint x: 257, endPoint y: 202, distance: 5.9
click at [262, 205] on div "Created (Newest) Filter Labels Create New Site" at bounding box center [552, 195] width 755 height 22
click at [257, 202] on input at bounding box center [247, 194] width 144 height 21
paste input "********"
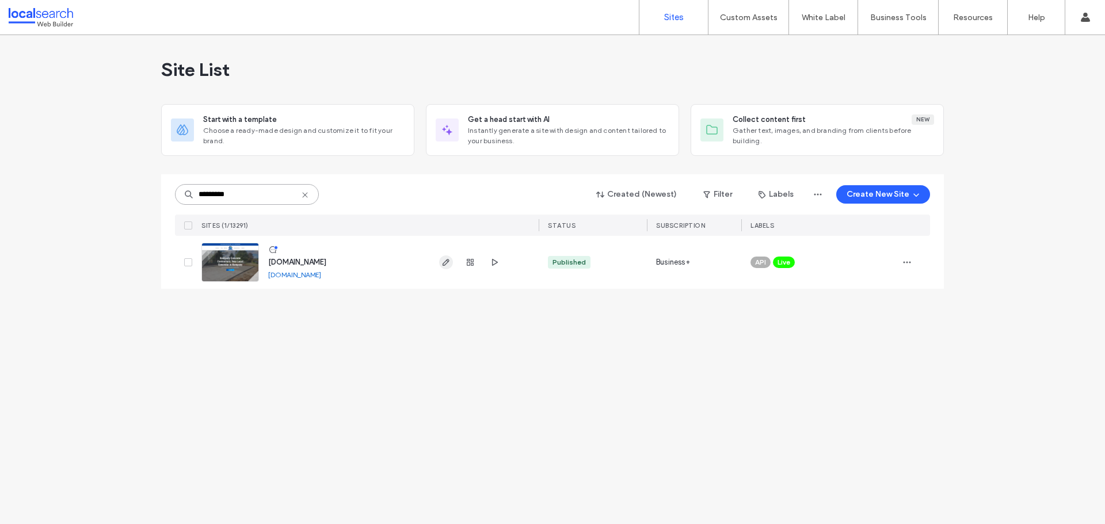
type input "********"
click at [441, 261] on span "button" at bounding box center [446, 263] width 14 height 14
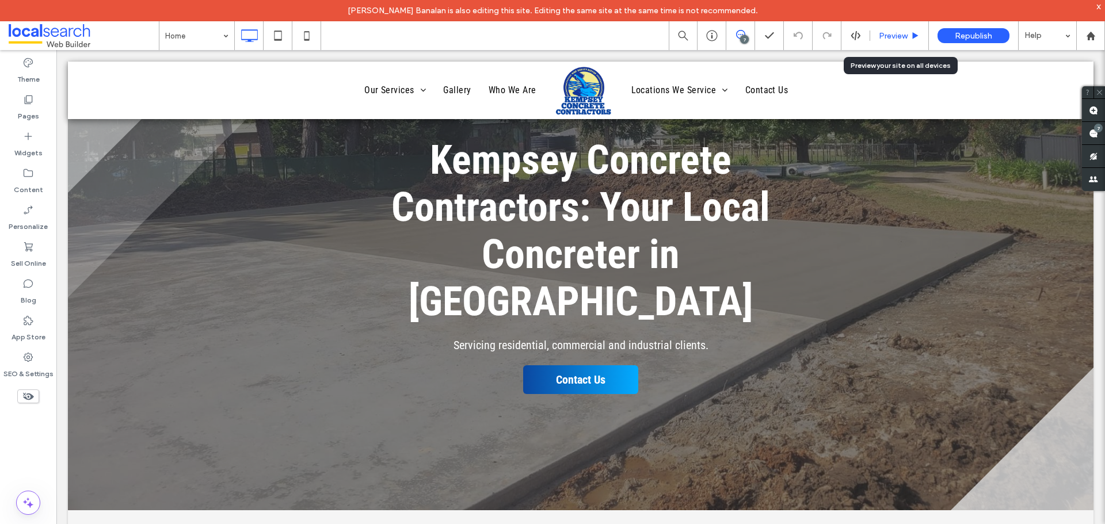
click at [889, 39] on span "Preview" at bounding box center [893, 36] width 29 height 10
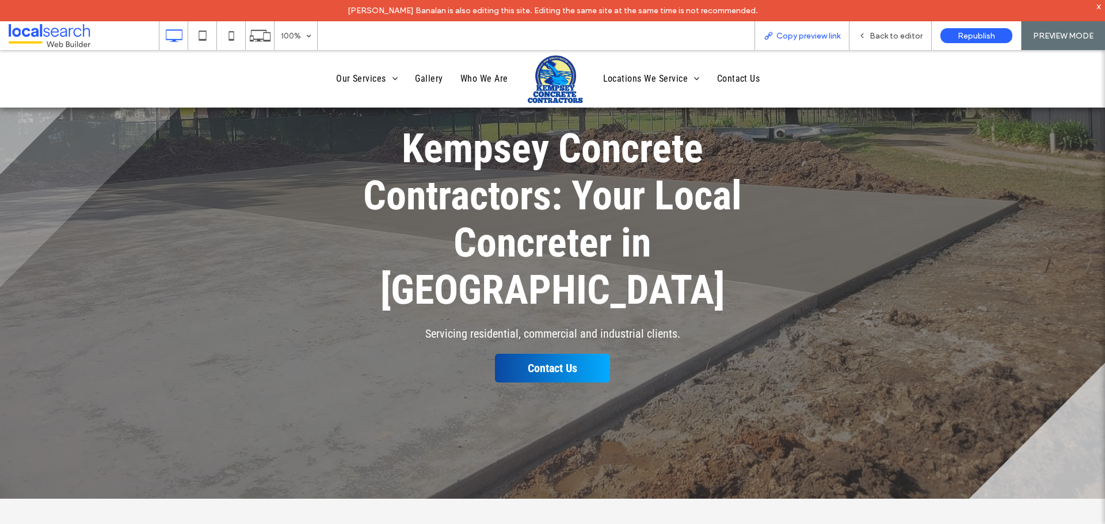
click at [822, 37] on span "Copy preview link" at bounding box center [808, 36] width 64 height 10
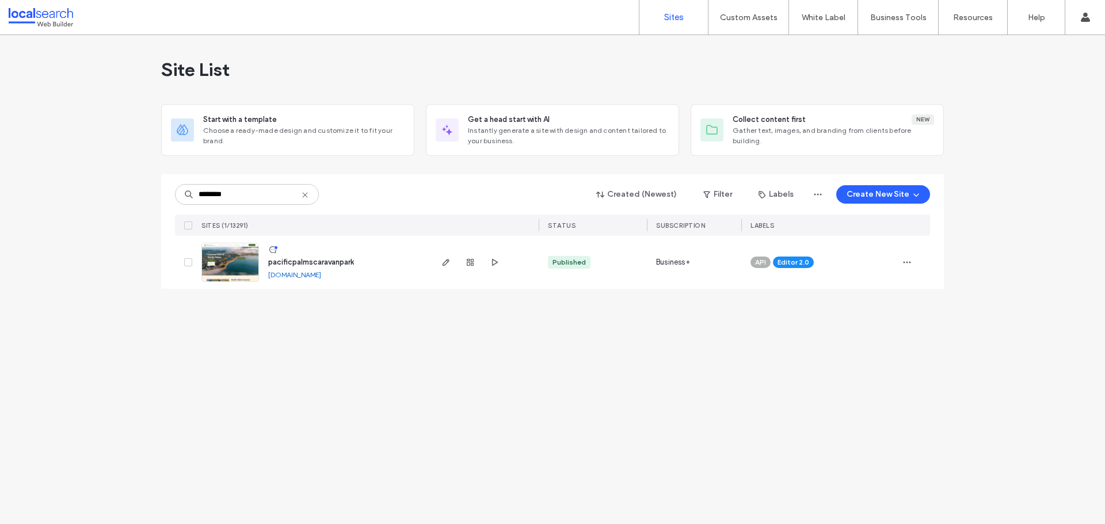
type input "********"
click at [450, 261] on icon "button" at bounding box center [445, 262] width 9 height 9
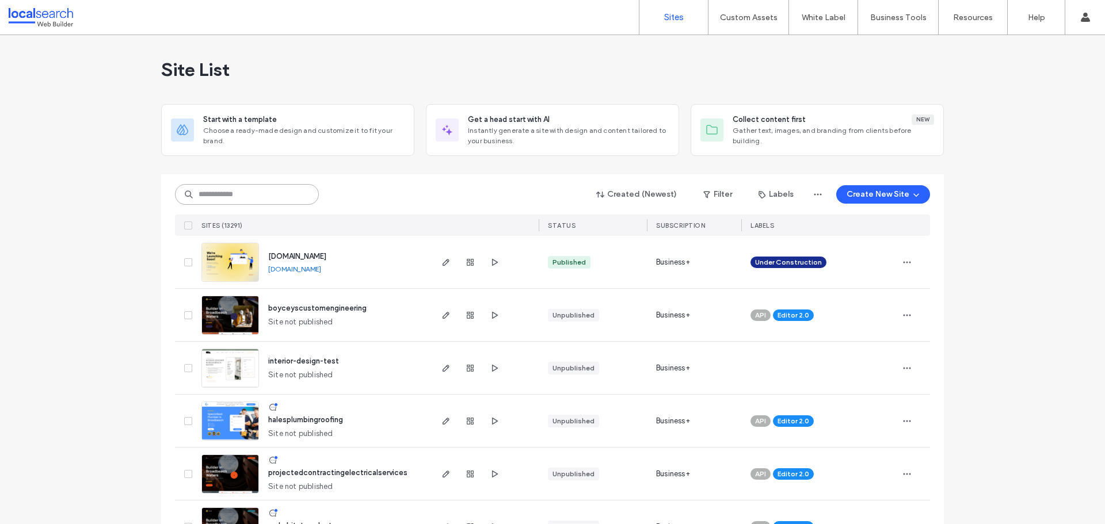
click at [227, 191] on input at bounding box center [247, 194] width 144 height 21
paste input "********"
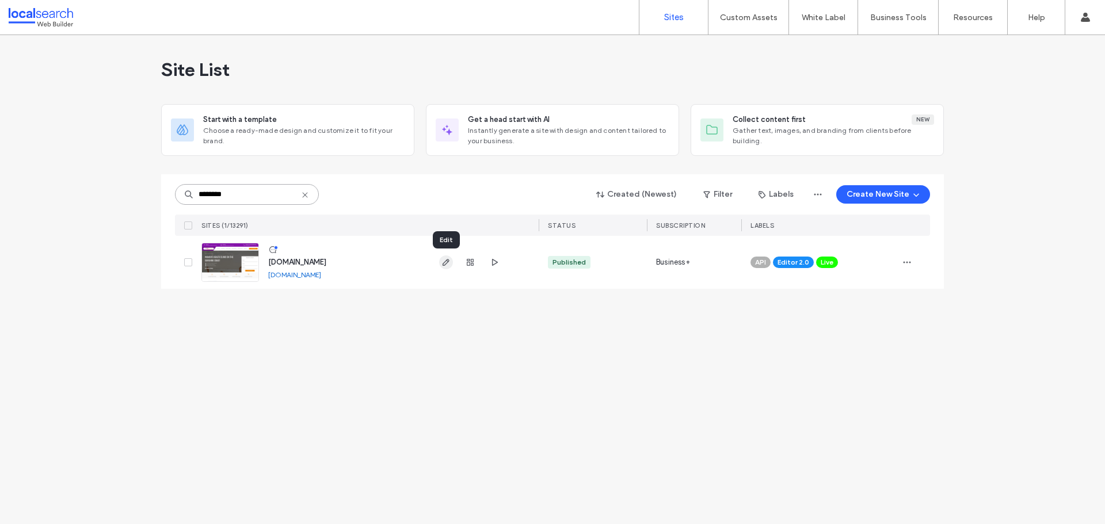
type input "********"
click at [442, 264] on icon "button" at bounding box center [445, 262] width 9 height 9
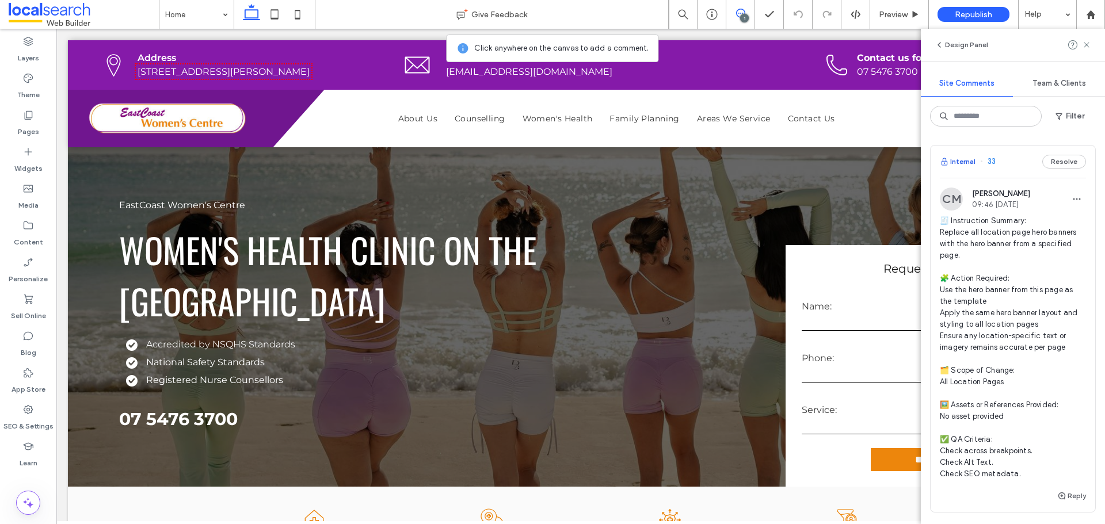
click at [974, 159] on button "Internal" at bounding box center [958, 162] width 36 height 14
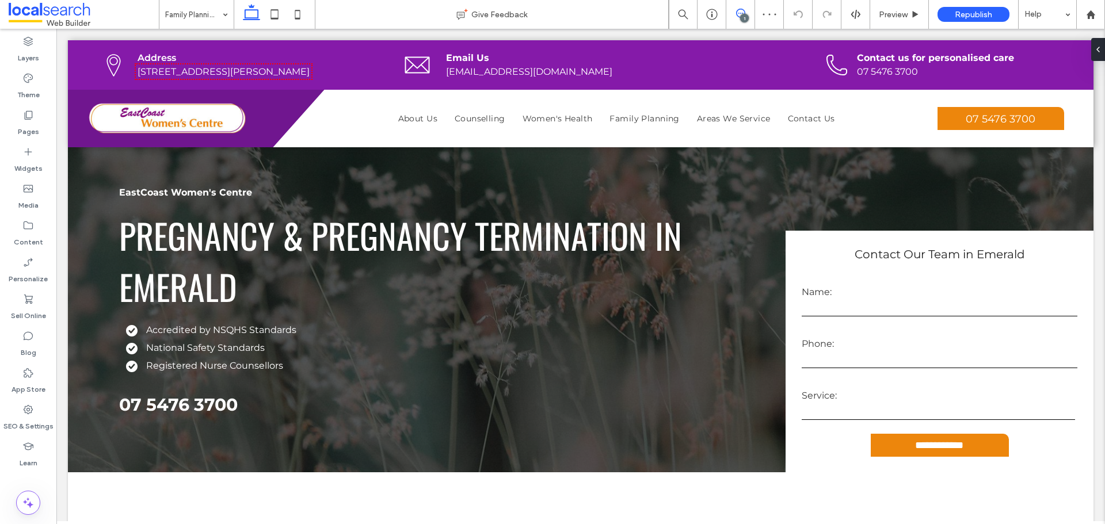
click at [739, 16] on icon at bounding box center [740, 13] width 9 height 9
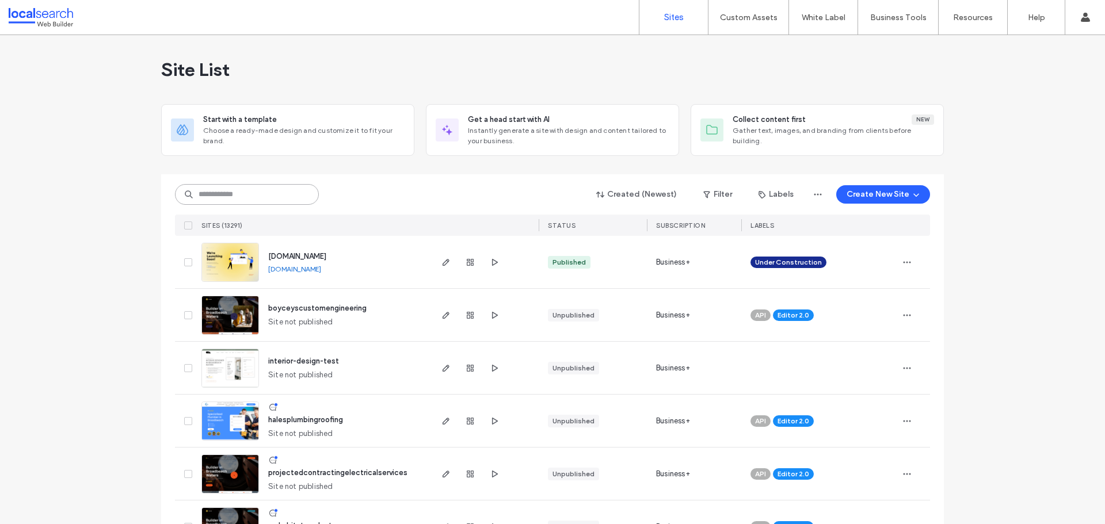
click at [226, 203] on input at bounding box center [247, 194] width 144 height 21
paste input "********"
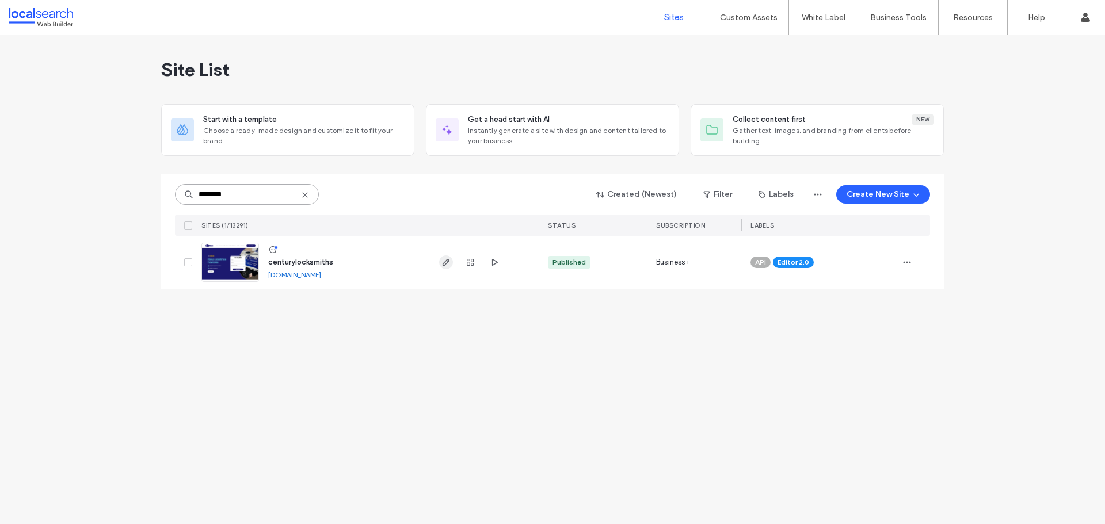
type input "********"
click at [440, 262] on span "button" at bounding box center [446, 263] width 14 height 14
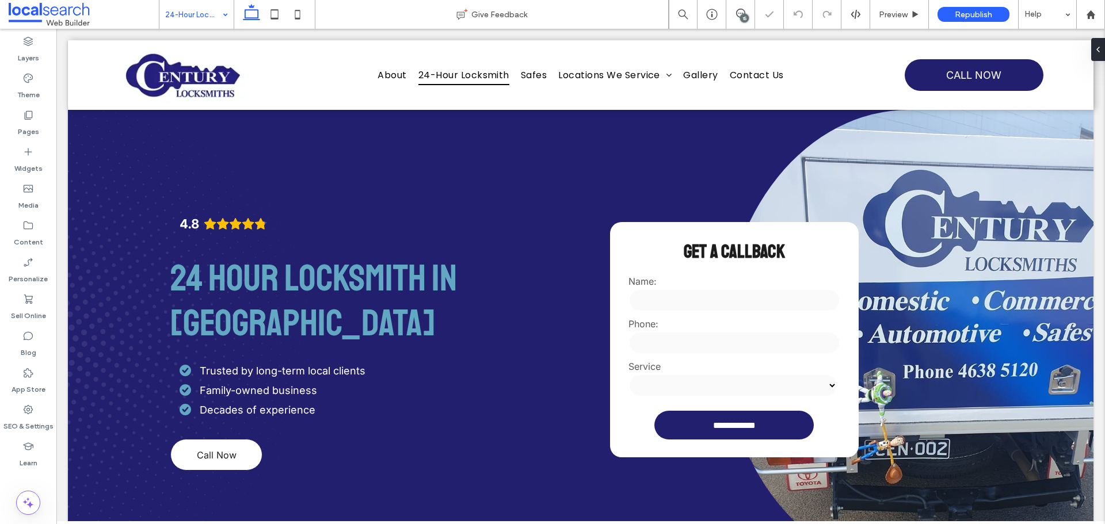
click at [203, 13] on input at bounding box center [193, 14] width 57 height 29
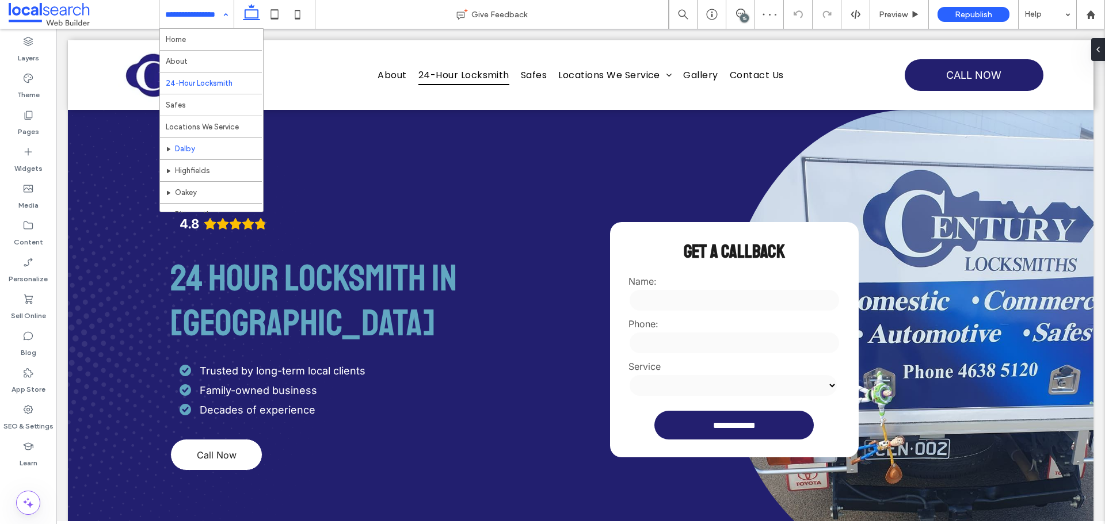
scroll to position [58, 0]
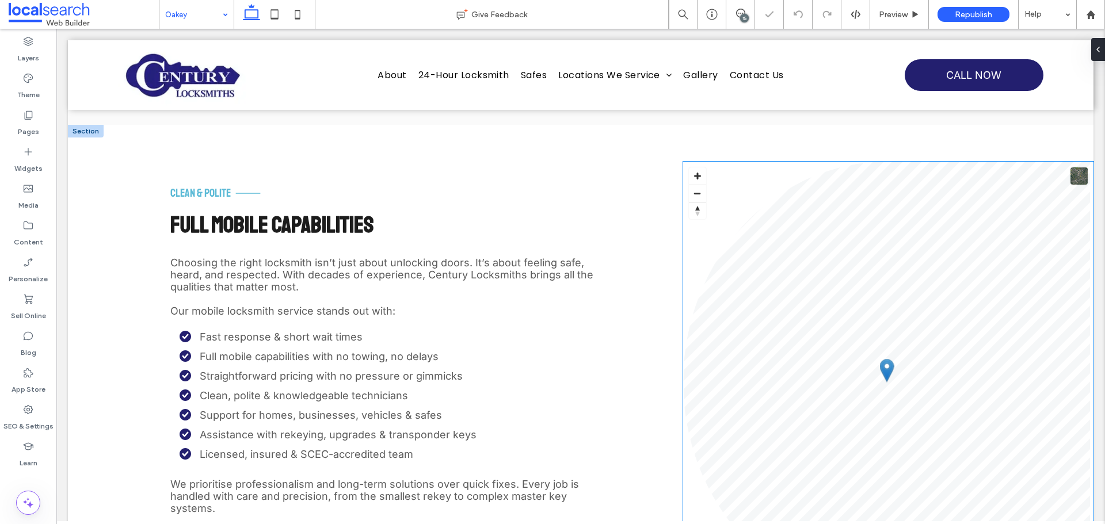
scroll to position [1093, 0]
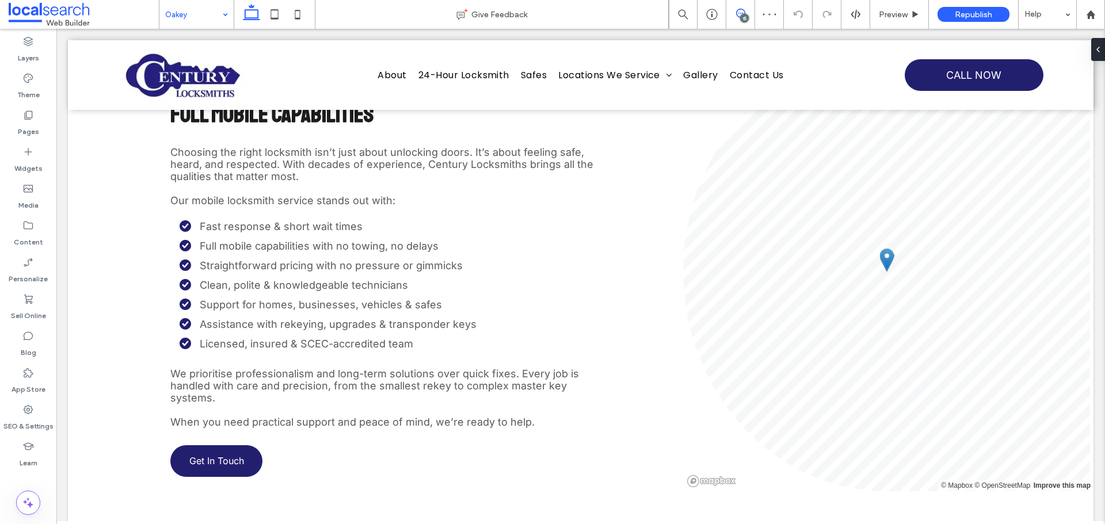
click at [737, 16] on icon at bounding box center [740, 13] width 9 height 9
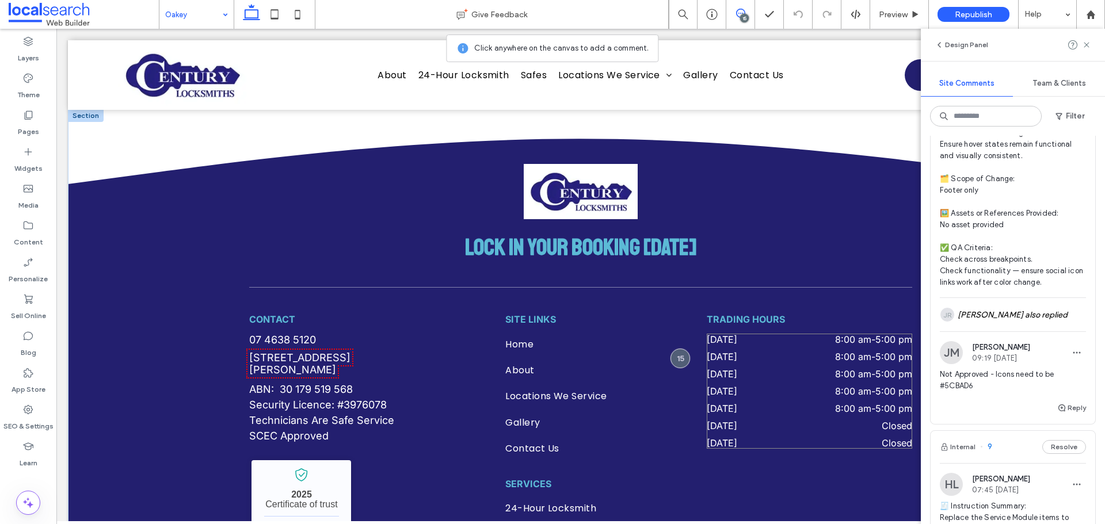
scroll to position [2494, 0]
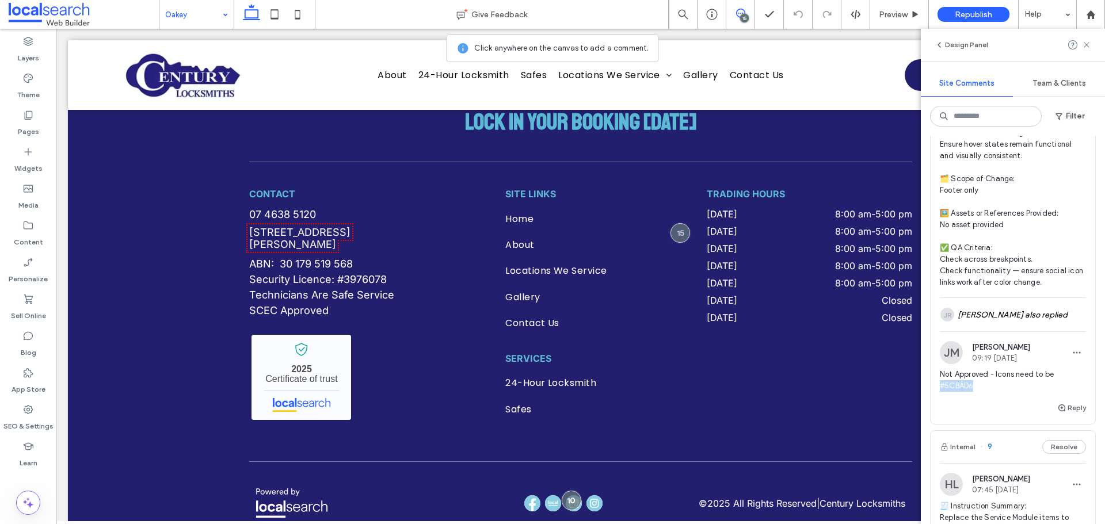
drag, startPoint x: 974, startPoint y: 454, endPoint x: 921, endPoint y: 451, distance: 52.5
click at [921, 451] on div "Internal 23 Resolve HL Hollie Lowry 08:41 Aug 12 2025 🧾 Instruction Summary: Re…" at bounding box center [1013, 330] width 184 height 388
copy span "#5CBAD6"
click at [997, 331] on div "JR Alt: Author Avatar Josef Rocela also replied" at bounding box center [1013, 314] width 146 height 33
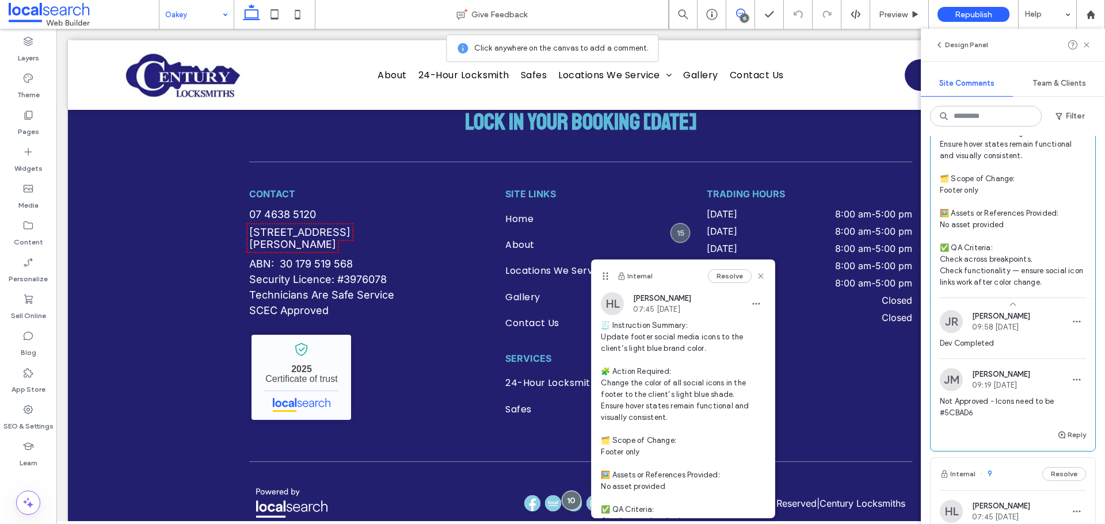
scroll to position [6042, 0]
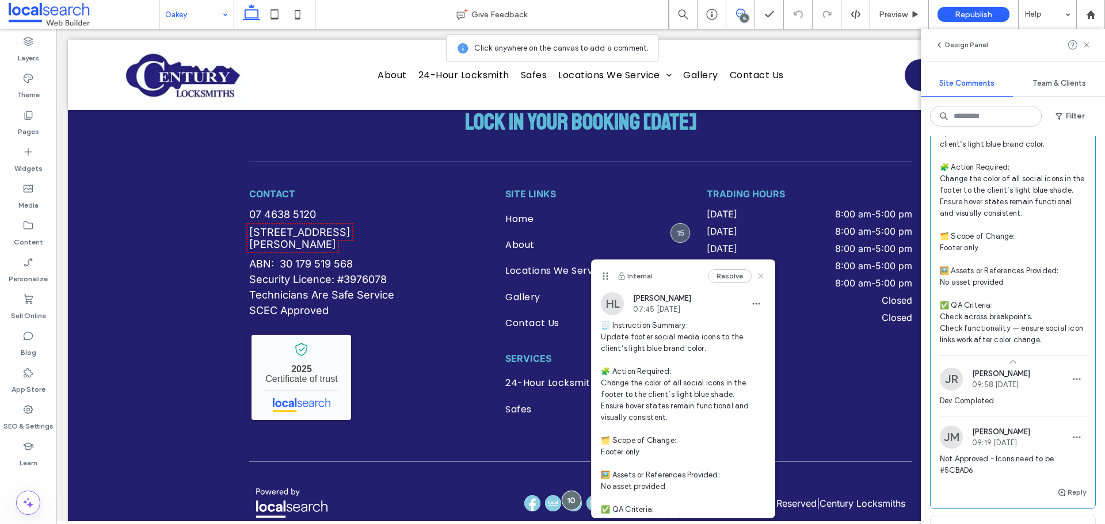
drag, startPoint x: 755, startPoint y: 277, endPoint x: 862, endPoint y: 249, distance: 110.8
click at [756, 277] on icon at bounding box center [760, 276] width 9 height 9
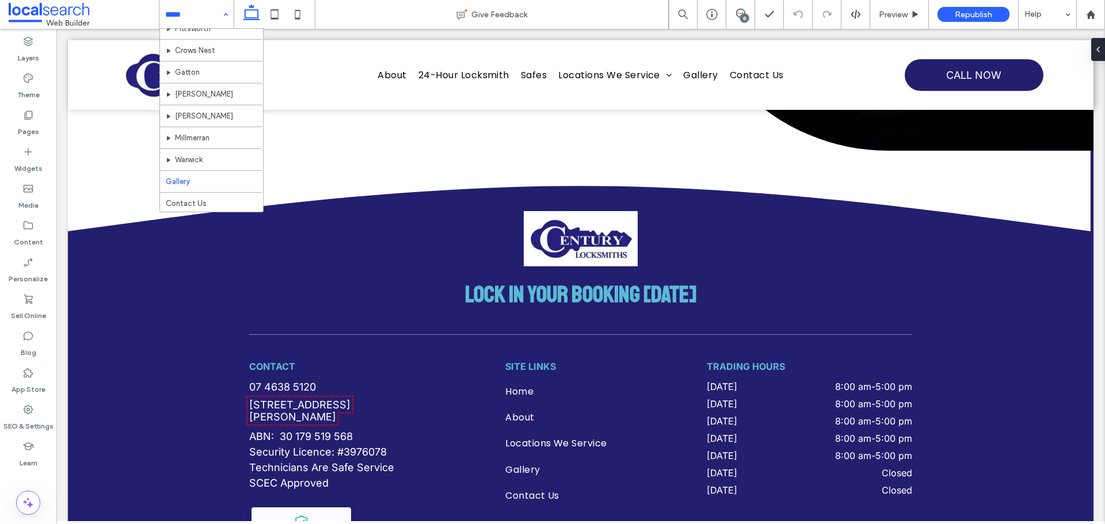
scroll to position [187, 0]
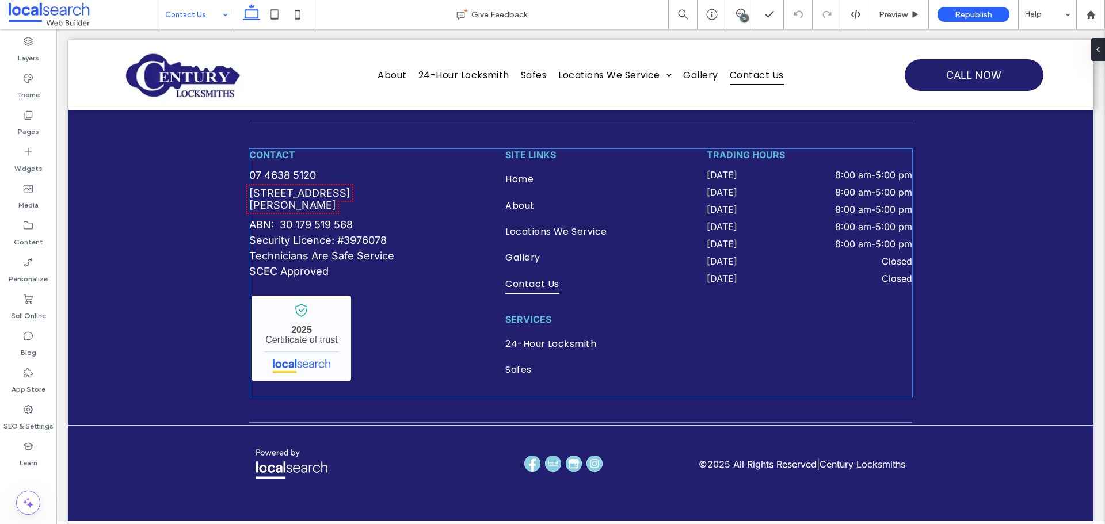
scroll to position [1302, 0]
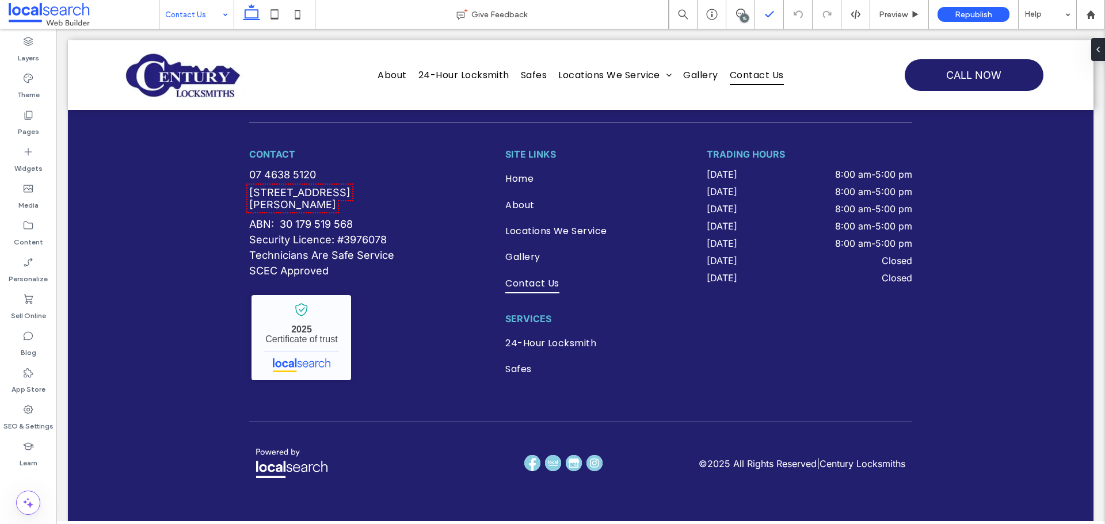
click at [742, 12] on icon at bounding box center [740, 13] width 9 height 9
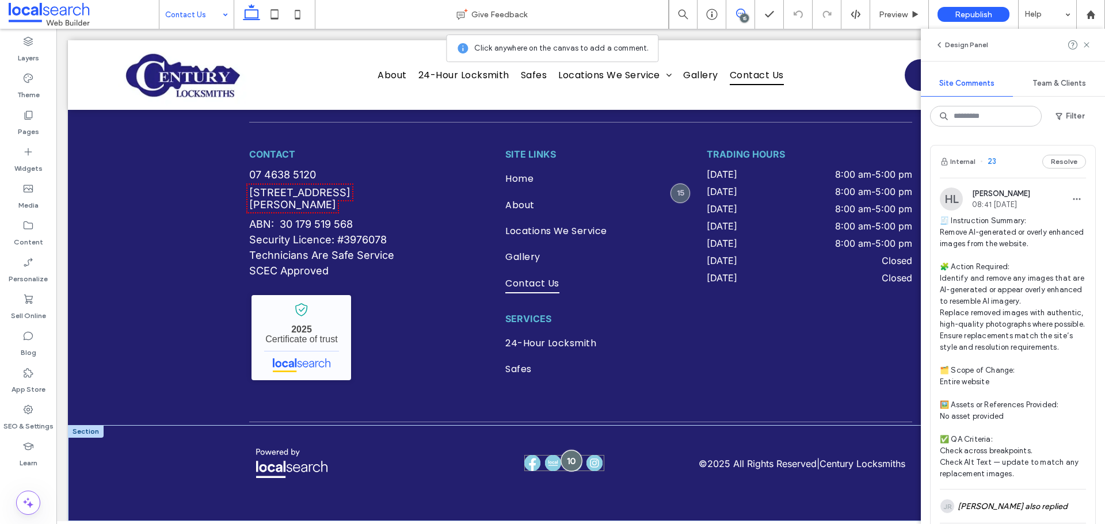
click at [565, 460] on div at bounding box center [570, 460] width 21 height 21
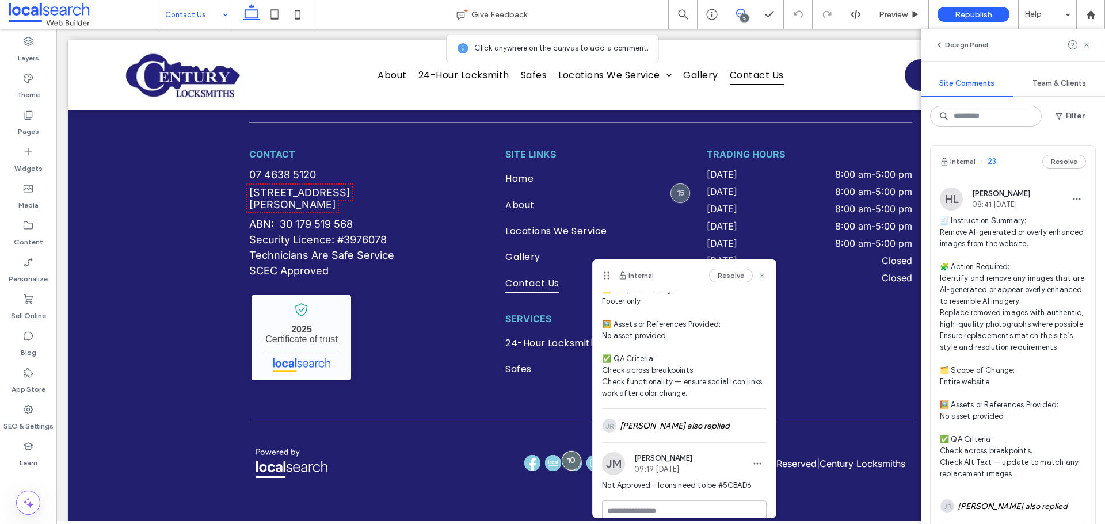
scroll to position [167, 0]
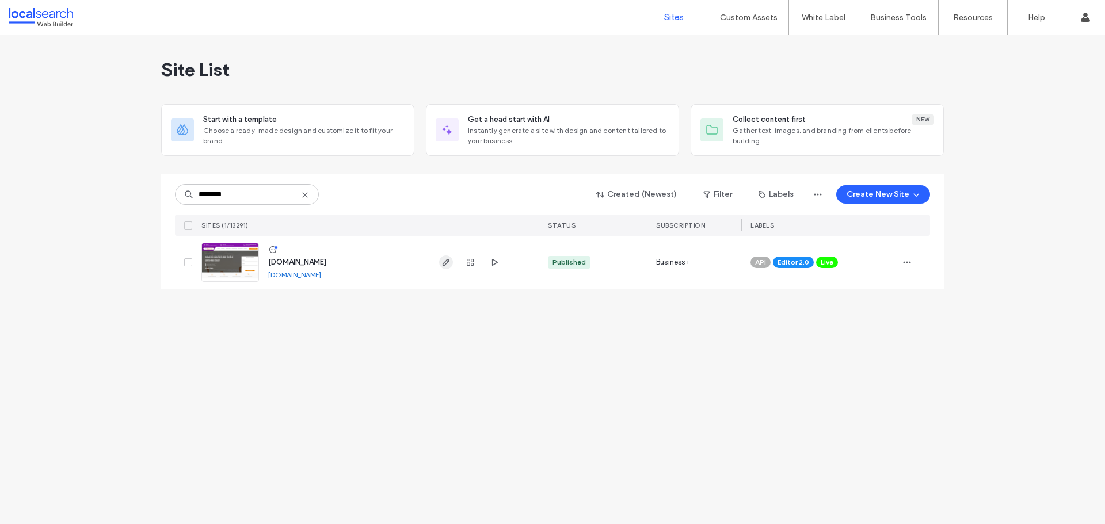
type input "********"
click at [442, 263] on icon "button" at bounding box center [445, 262] width 9 height 9
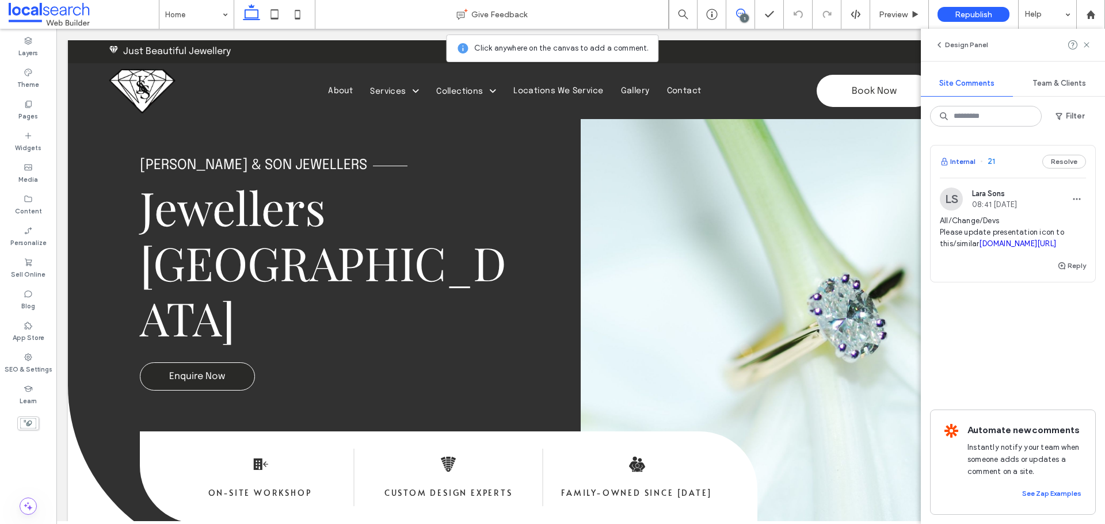
click at [960, 163] on button "Internal" at bounding box center [958, 162] width 36 height 14
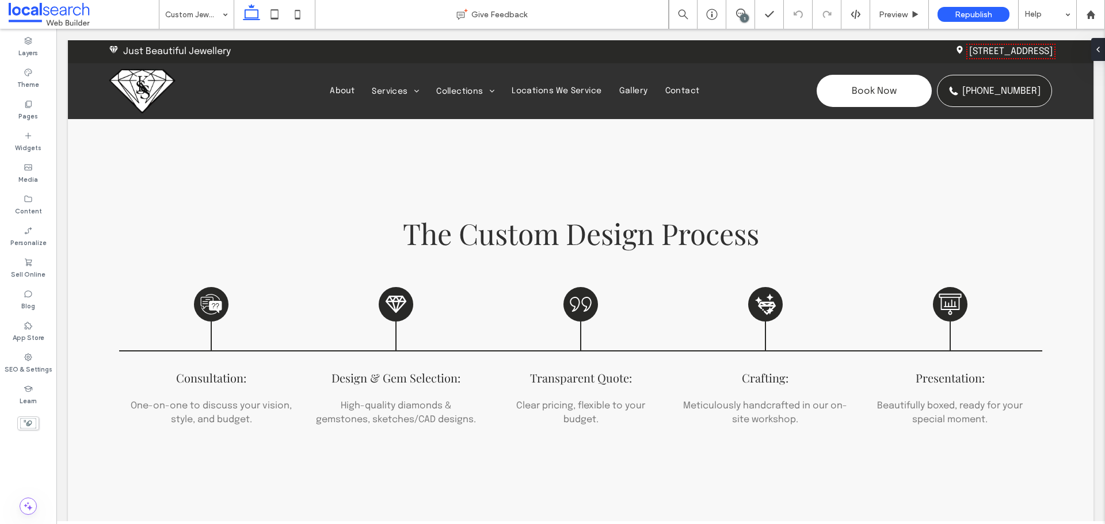
click at [743, 14] on div "1" at bounding box center [744, 18] width 9 height 9
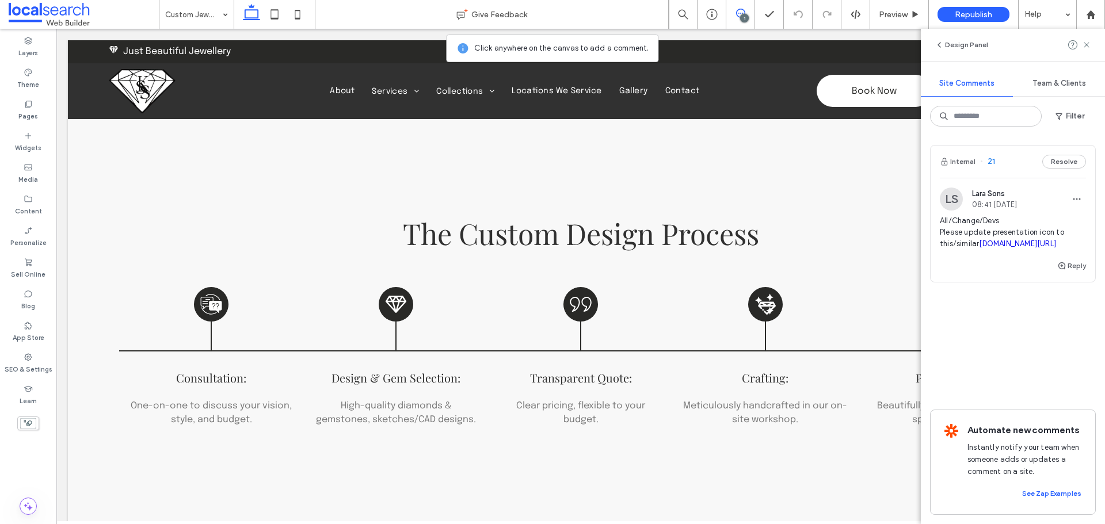
click at [979, 248] on link "thenounproject.com/icon/jewelry-box-7786496" at bounding box center [1017, 243] width 77 height 9
click at [891, 248] on icon at bounding box center [891, 250] width 9 height 9
click at [1082, 44] on icon at bounding box center [1086, 44] width 9 height 9
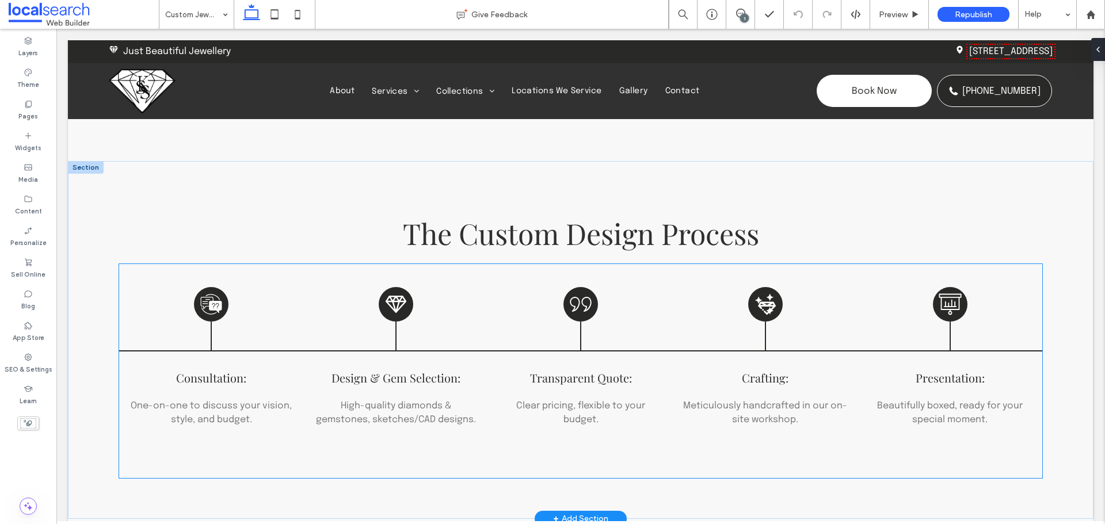
click at [945, 299] on icon at bounding box center [950, 304] width 23 height 23
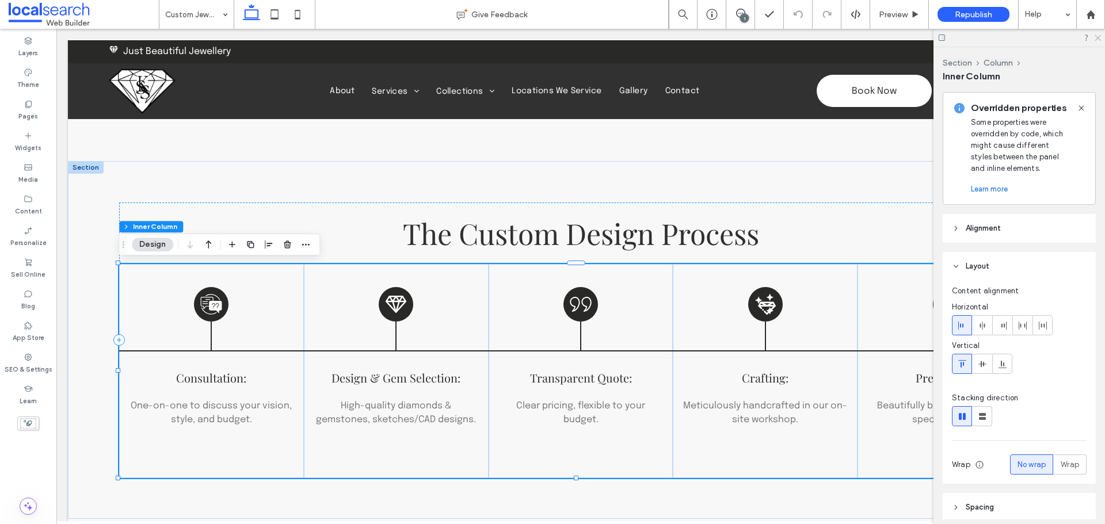
click at [1097, 38] on use at bounding box center [1098, 38] width 6 height 6
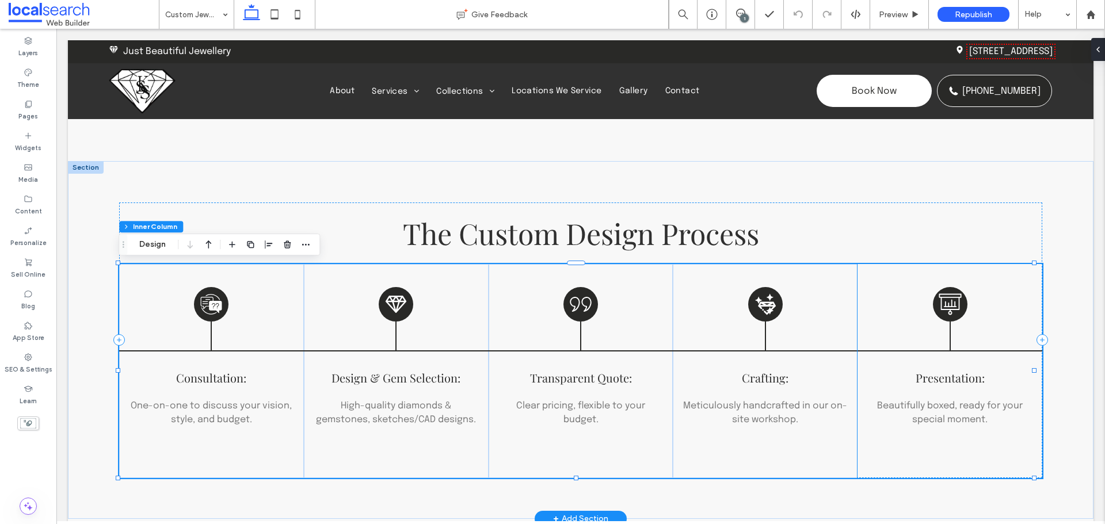
click at [954, 296] on icon at bounding box center [950, 303] width 22 height 21
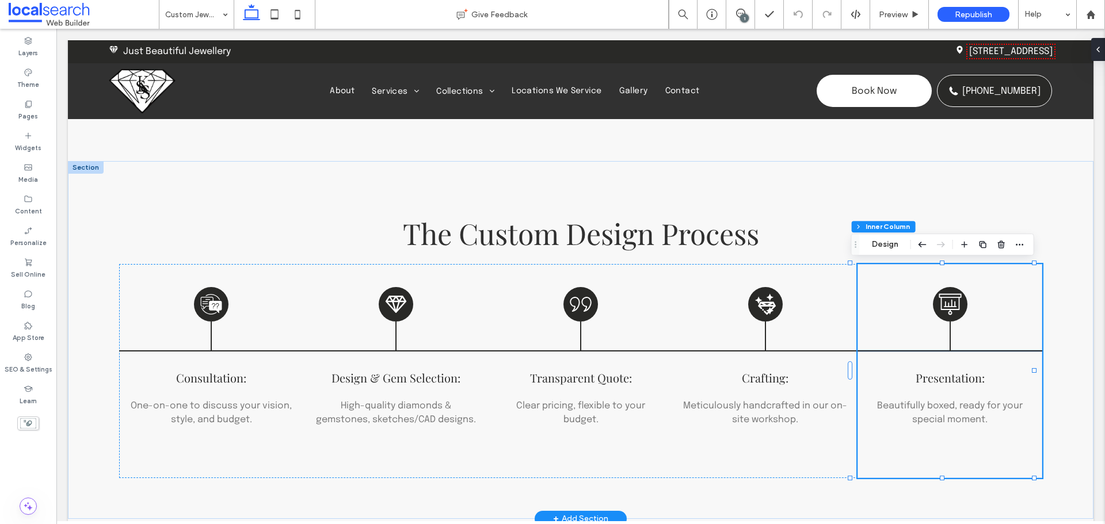
click at [951, 297] on icon at bounding box center [950, 303] width 22 height 21
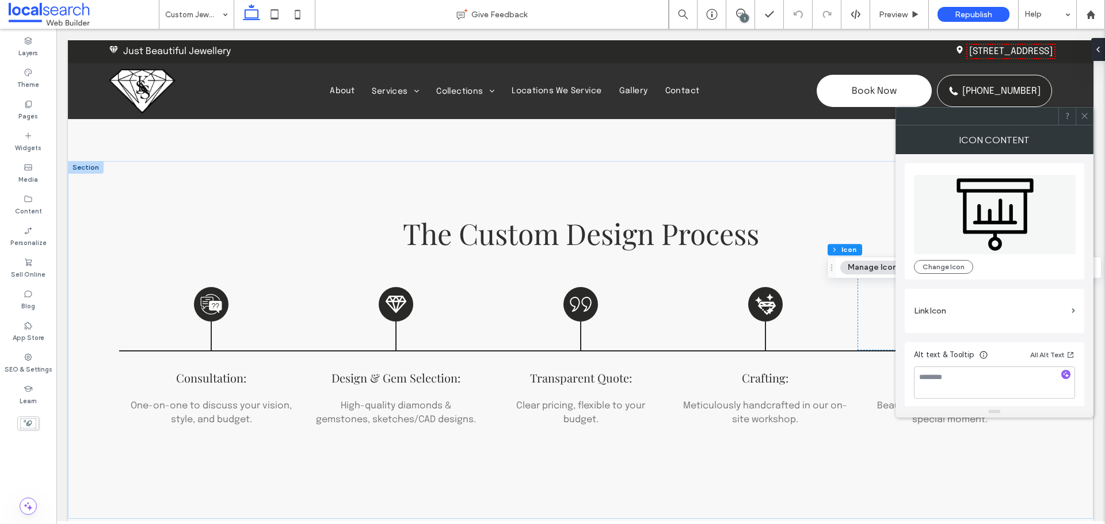
click at [1090, 115] on div at bounding box center [1084, 116] width 17 height 17
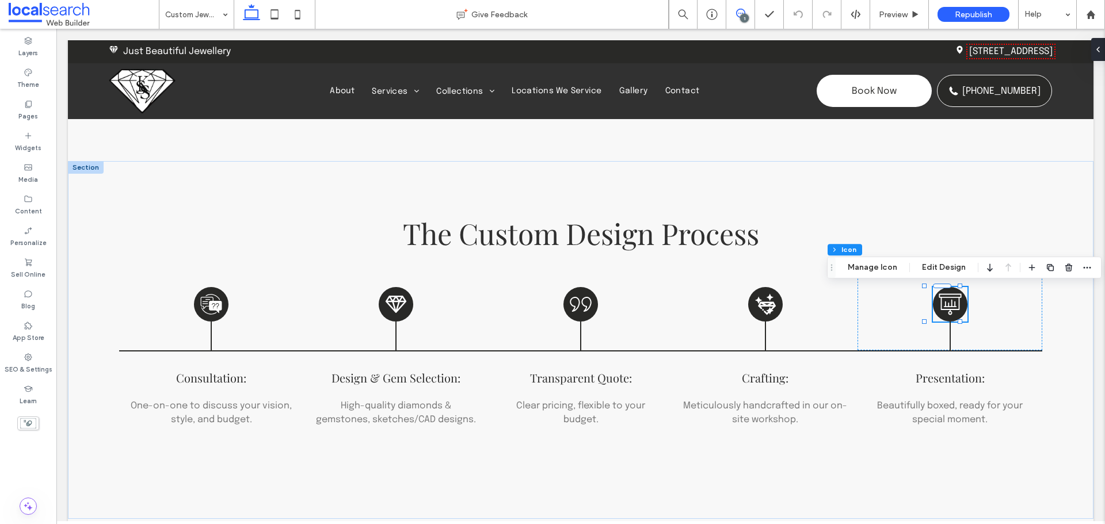
click at [744, 13] on icon at bounding box center [740, 13] width 9 height 9
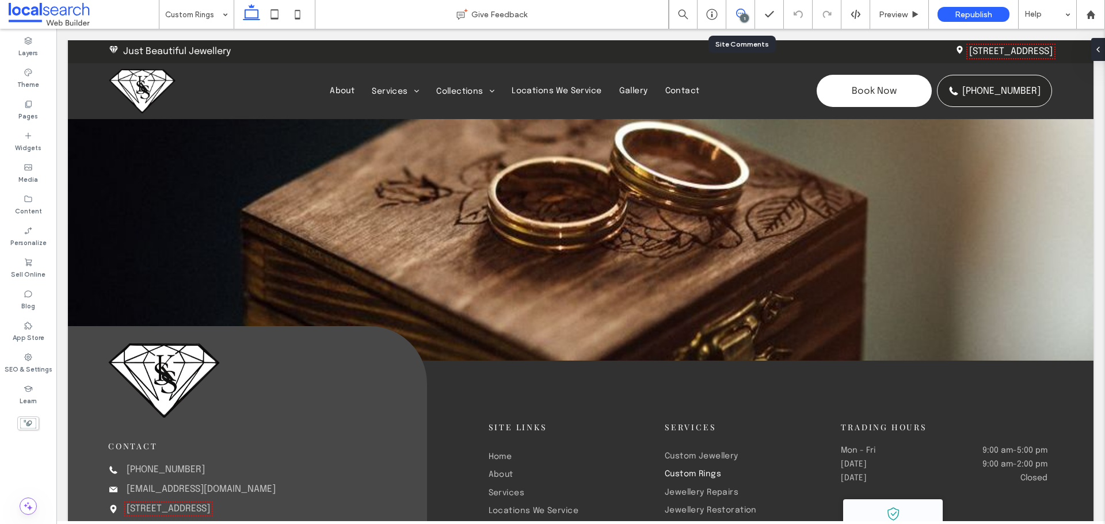
click at [735, 17] on span at bounding box center [740, 13] width 28 height 9
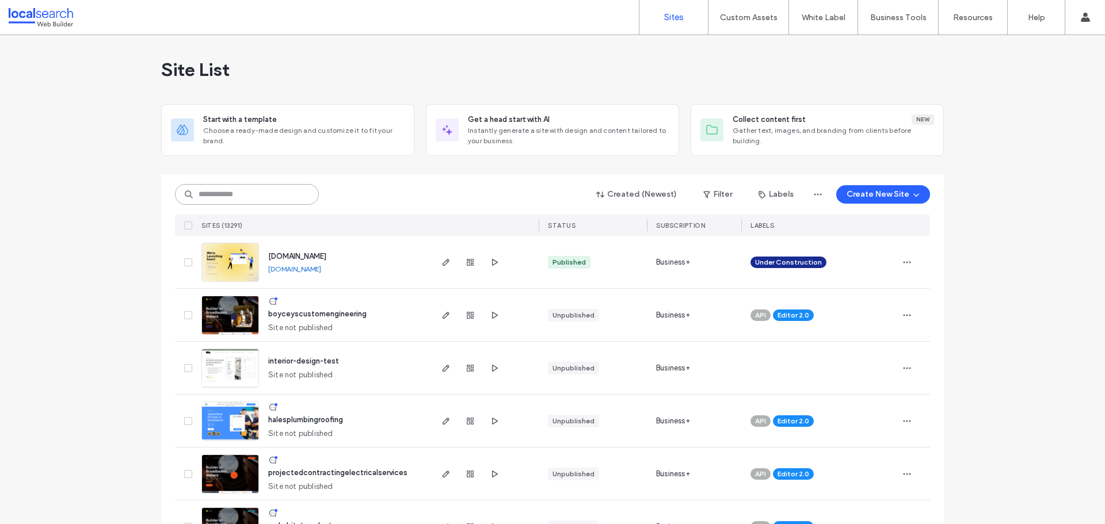
click at [272, 195] on input at bounding box center [247, 194] width 144 height 21
click at [237, 203] on input at bounding box center [247, 194] width 144 height 21
paste input "********"
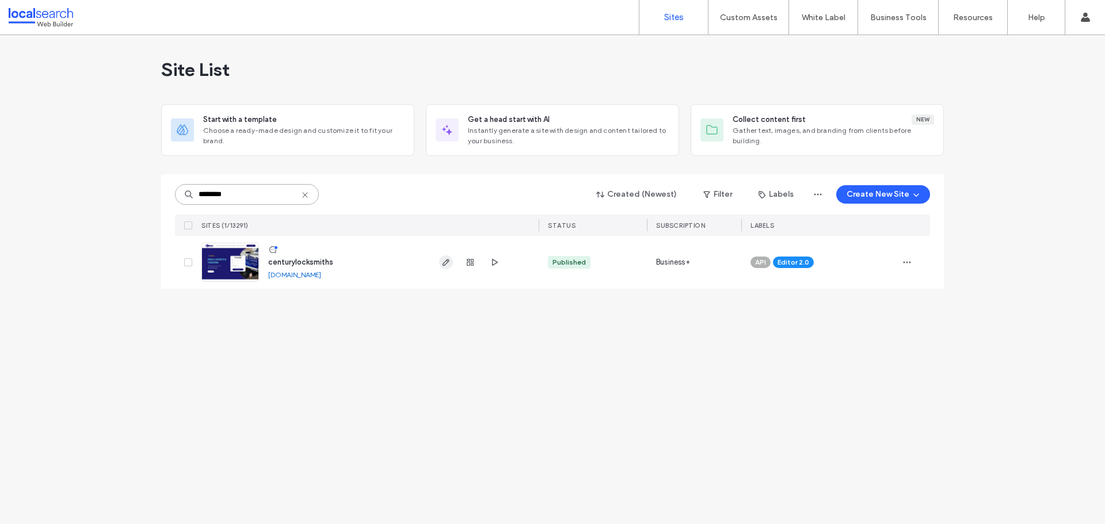
type input "********"
click at [446, 263] on icon "button" at bounding box center [445, 262] width 9 height 9
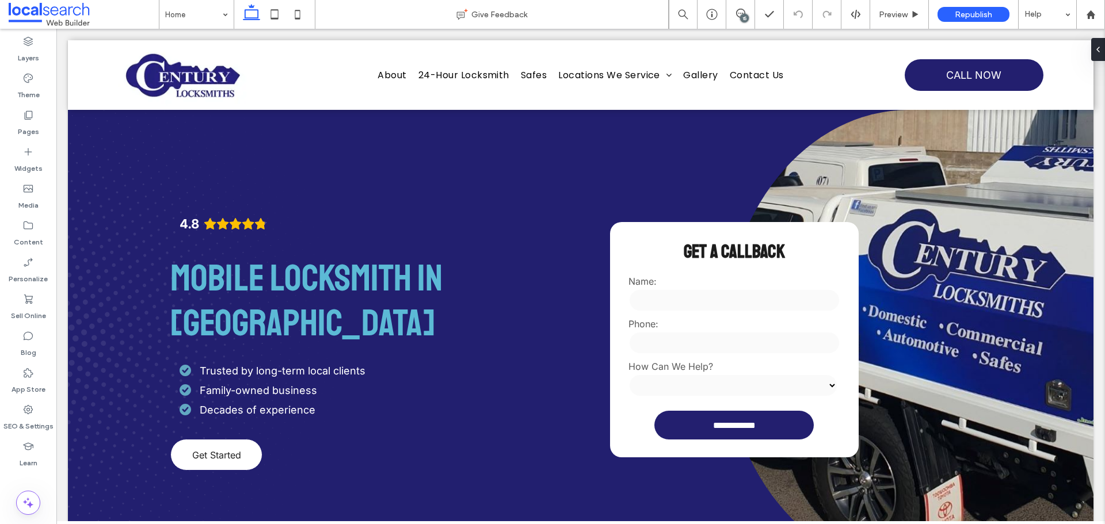
drag, startPoint x: 708, startPoint y: 19, endPoint x: 745, endPoint y: 16, distance: 36.9
click at [745, 16] on div "15" at bounding box center [744, 18] width 9 height 9
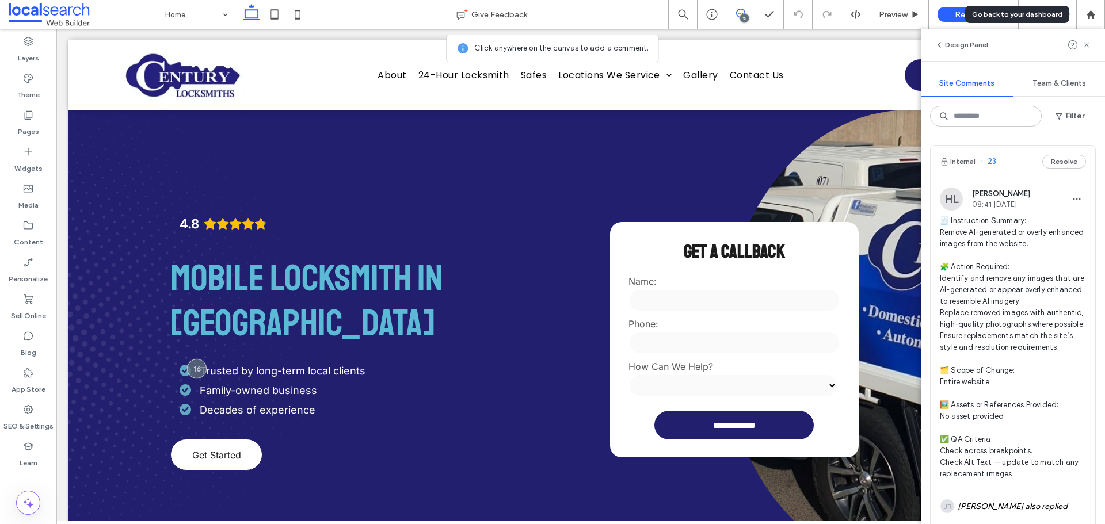
drag, startPoint x: 1084, startPoint y: 14, endPoint x: 1076, endPoint y: 13, distance: 8.1
click at [1084, 14] on div at bounding box center [1091, 15] width 28 height 10
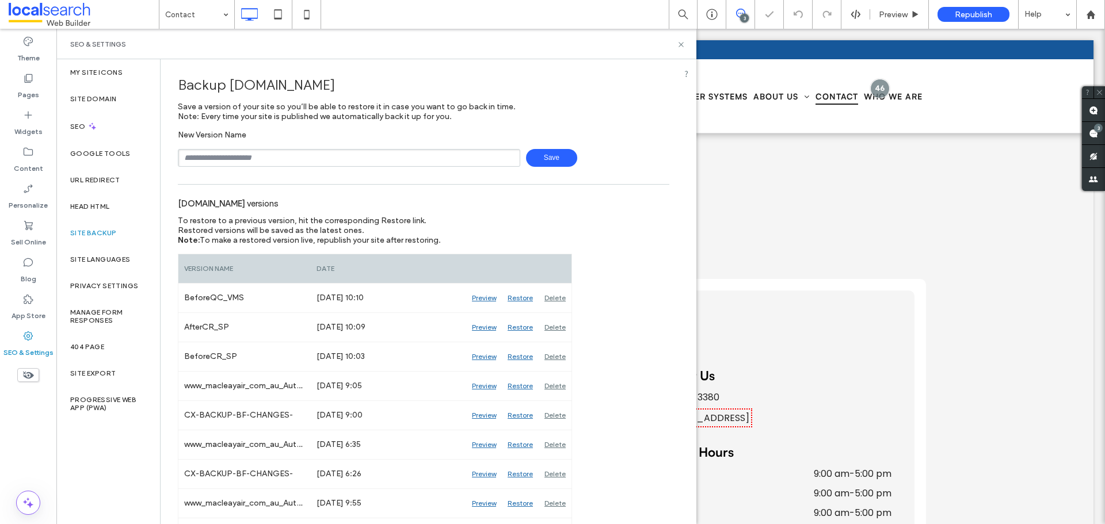
click at [249, 163] on input "text" at bounding box center [349, 158] width 342 height 18
type input "**********"
click at [560, 157] on span "Save" at bounding box center [551, 158] width 51 height 18
click at [682, 45] on icon at bounding box center [681, 44] width 9 height 9
